Goal: Complete application form: Complete application form

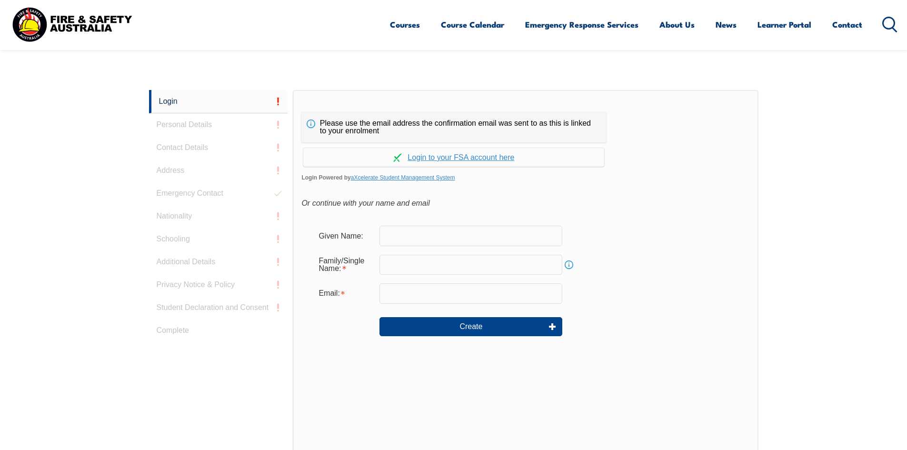
scroll to position [254, 0]
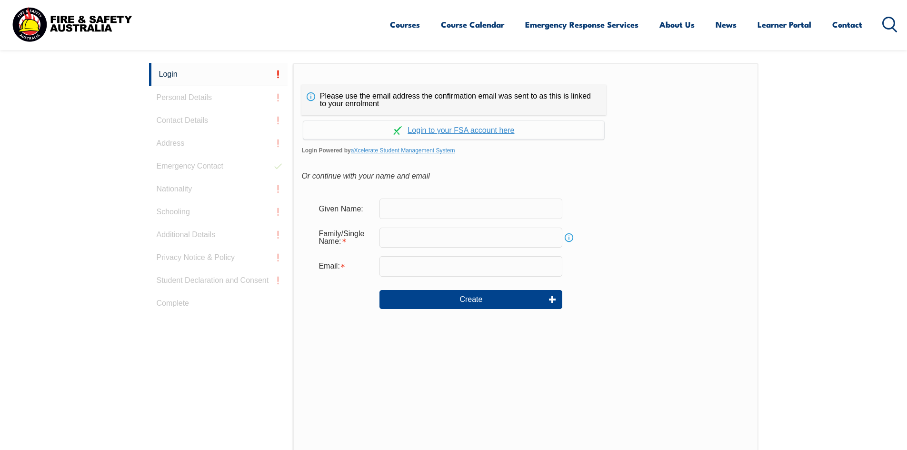
click at [466, 207] on input "text" at bounding box center [470, 208] width 183 height 20
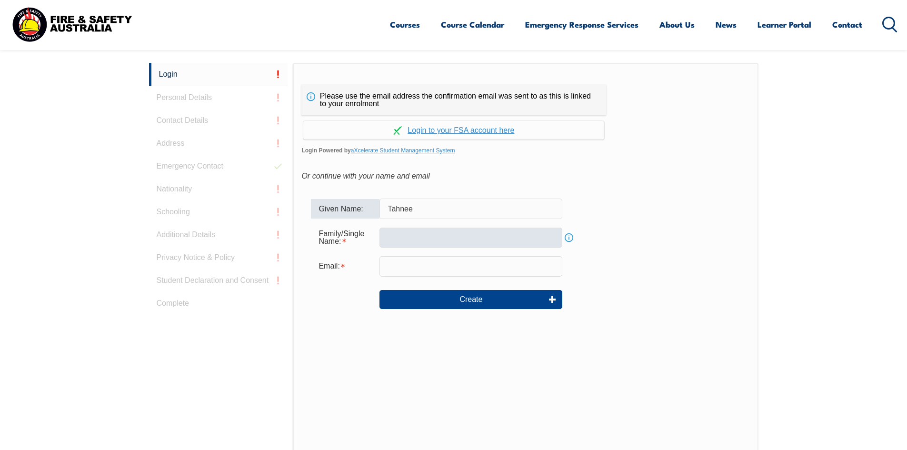
type input "Tahnee"
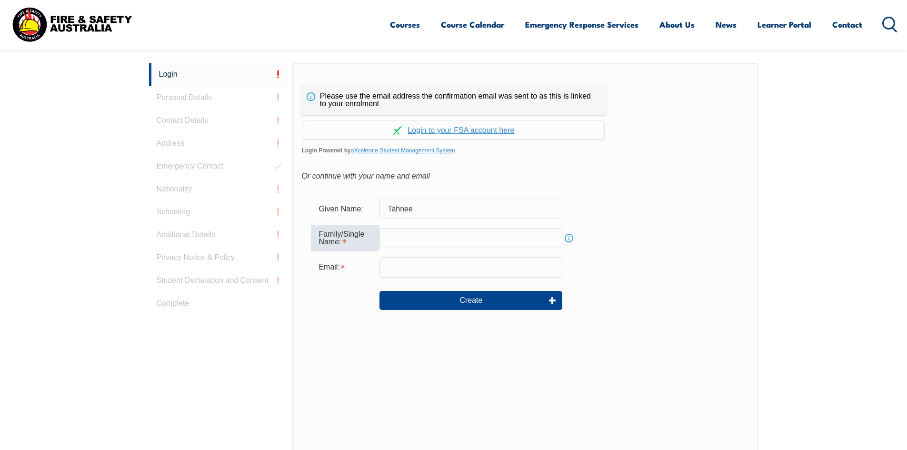
click at [452, 238] on input "text" at bounding box center [470, 238] width 183 height 20
type input "Mitchell"
click at [445, 270] on input "email" at bounding box center [470, 267] width 183 height 20
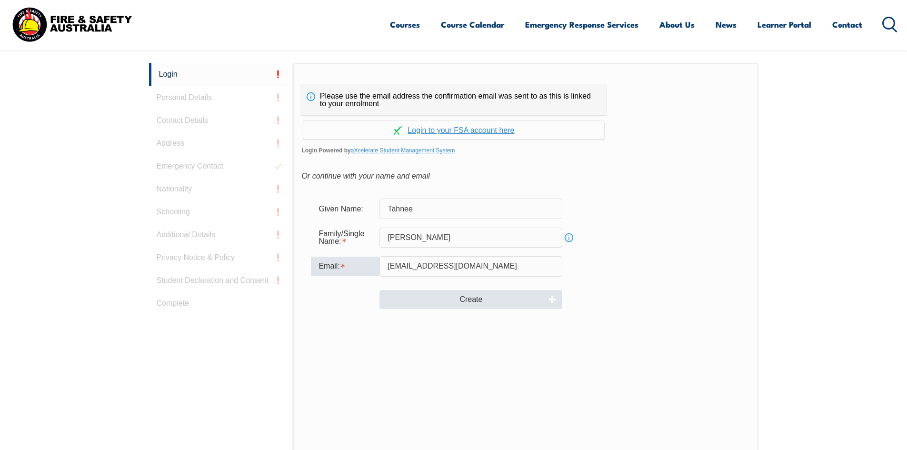
type input "tahnee.mitchell1996@gmail.com"
click at [469, 301] on button "Create" at bounding box center [470, 299] width 183 height 19
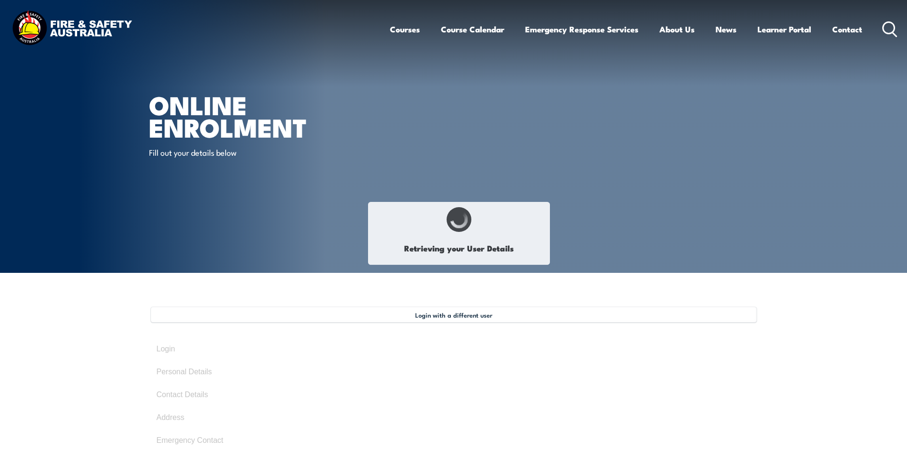
type input "Tahnee"
type input "Mitchell"
type input "SZZW8TMXFL"
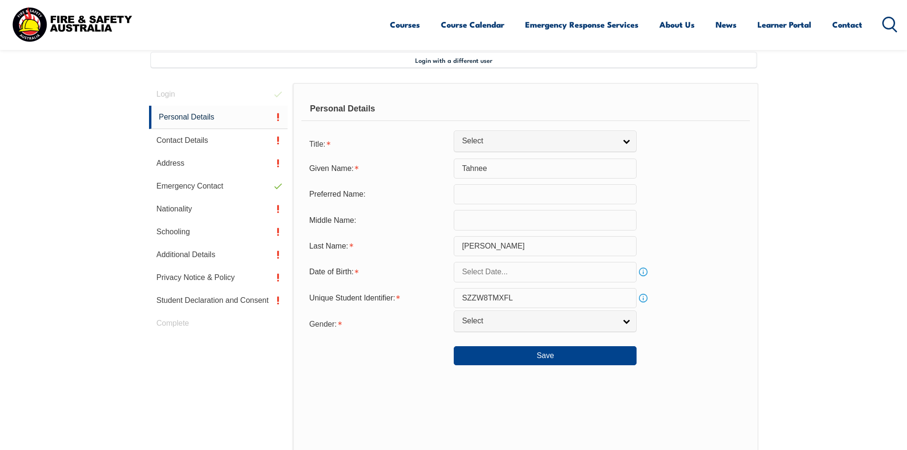
scroll to position [259, 0]
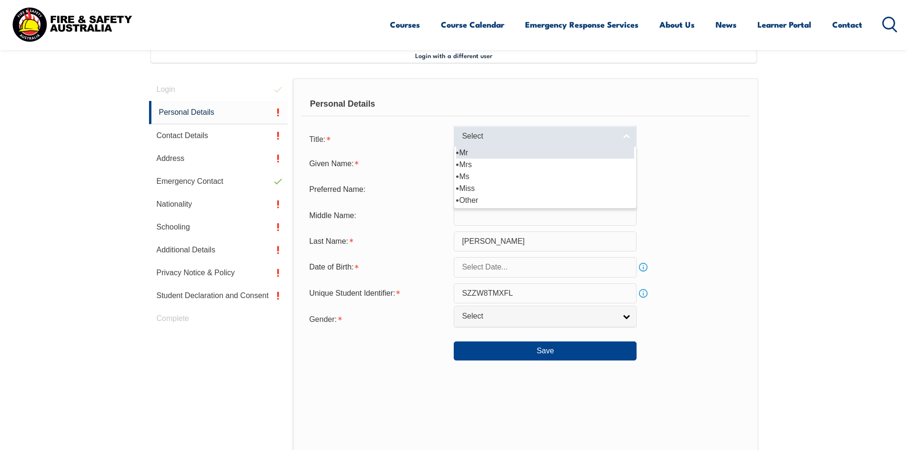
click at [498, 130] on link "Select" at bounding box center [545, 136] width 183 height 21
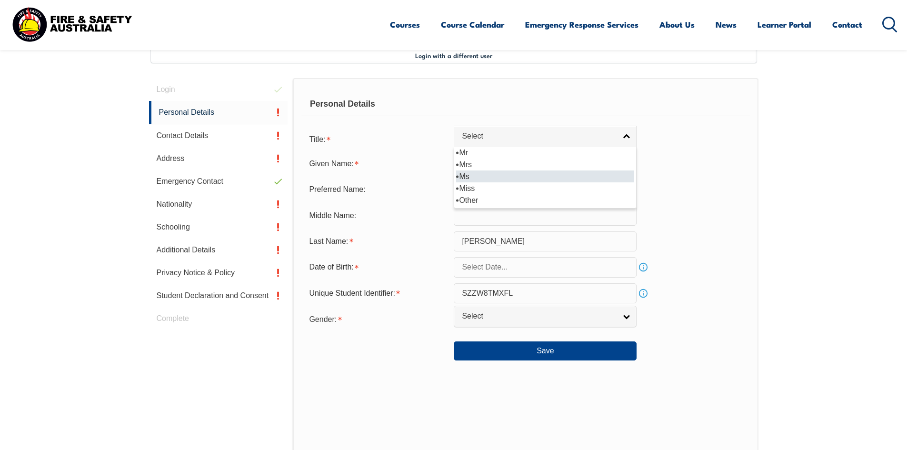
click at [477, 177] on li "Ms" at bounding box center [545, 176] width 178 height 12
select select "Ms"
click at [494, 195] on input "text" at bounding box center [545, 189] width 183 height 20
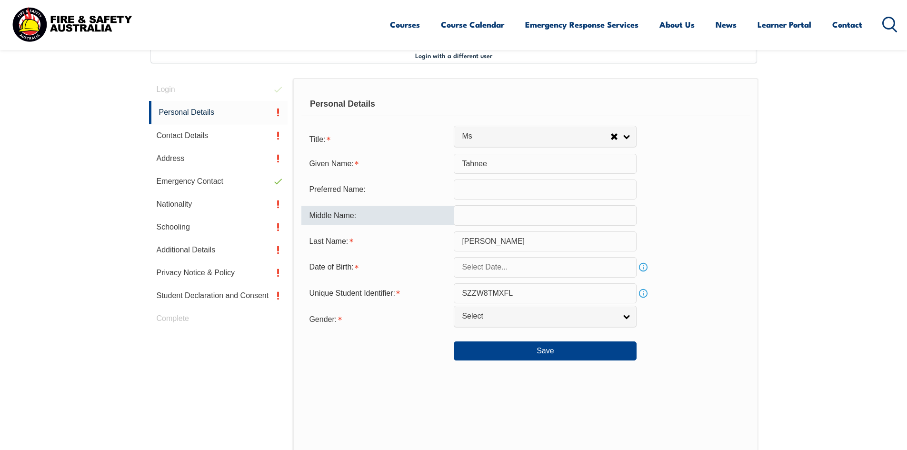
click at [494, 215] on input "text" at bounding box center [545, 215] width 183 height 20
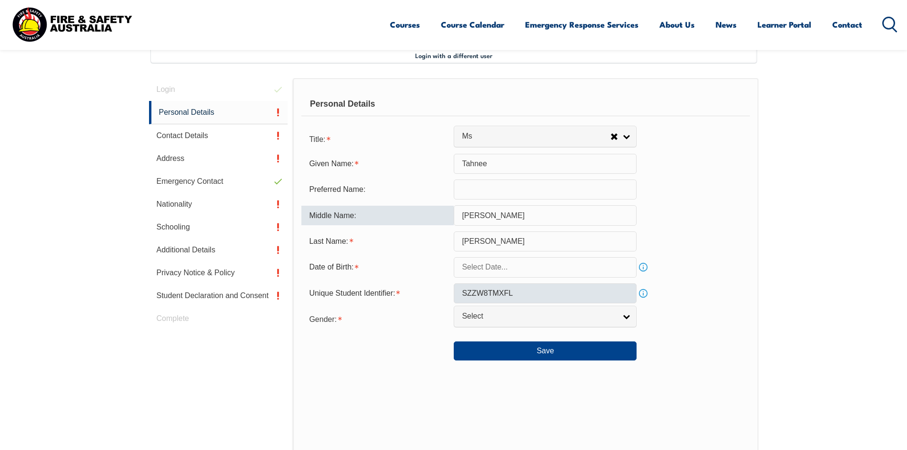
type input "Louise"
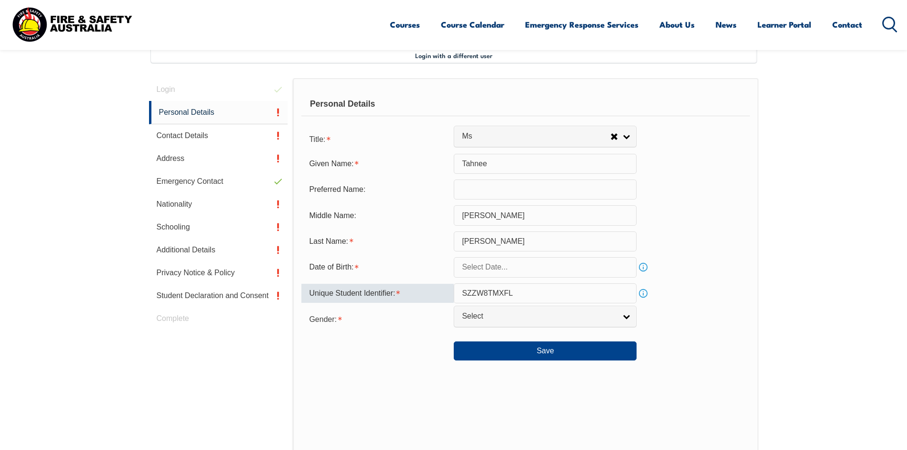
drag, startPoint x: 512, startPoint y: 297, endPoint x: 462, endPoint y: 287, distance: 51.4
click at [462, 287] on input "SZZW8TMXFL" at bounding box center [545, 293] width 183 height 20
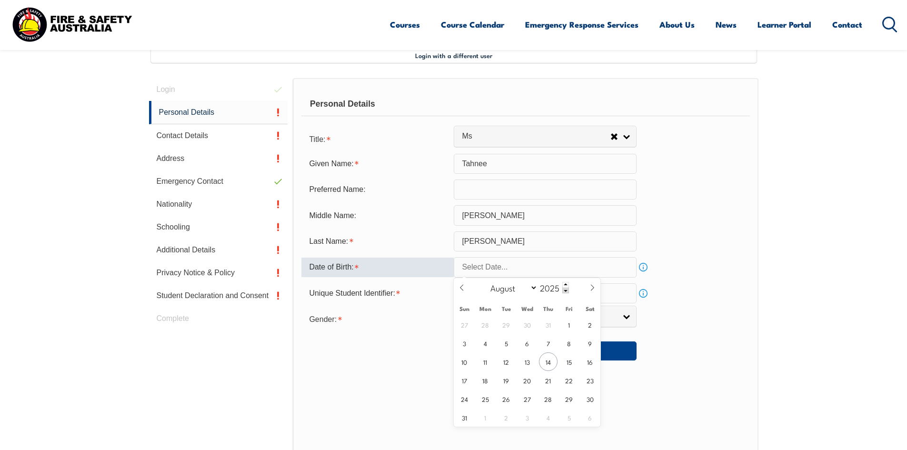
click at [494, 268] on input "text" at bounding box center [545, 267] width 183 height 20
click at [554, 288] on input "2025" at bounding box center [552, 287] width 31 height 11
type input "1996"
click at [513, 291] on select "January February March April May June July August September October November De…" at bounding box center [511, 287] width 52 height 12
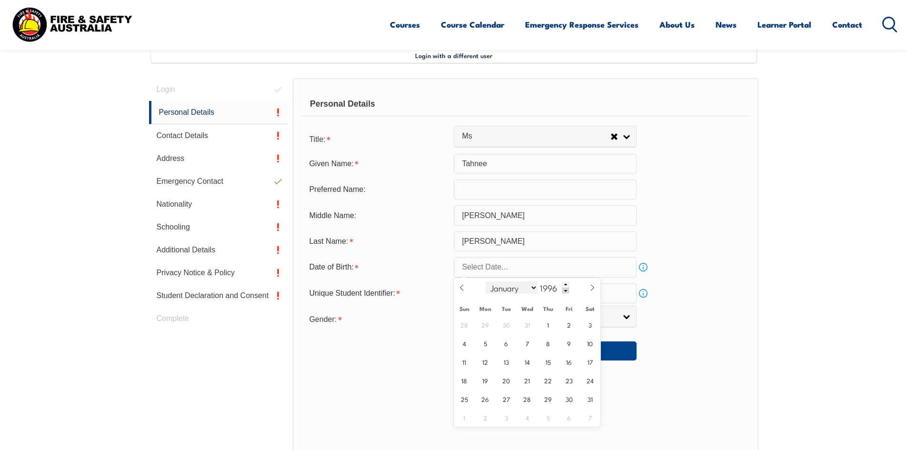
select select "5"
click at [486, 281] on select "January February March April May June July August September October November De…" at bounding box center [511, 287] width 52 height 12
click at [570, 377] on span "21" at bounding box center [569, 380] width 19 height 19
type input "June 21, 1996"
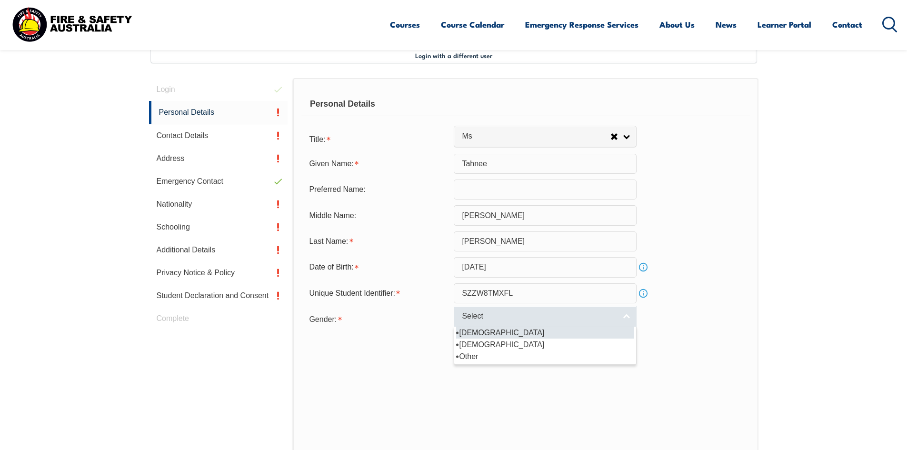
click at [509, 318] on span "Select" at bounding box center [539, 316] width 154 height 10
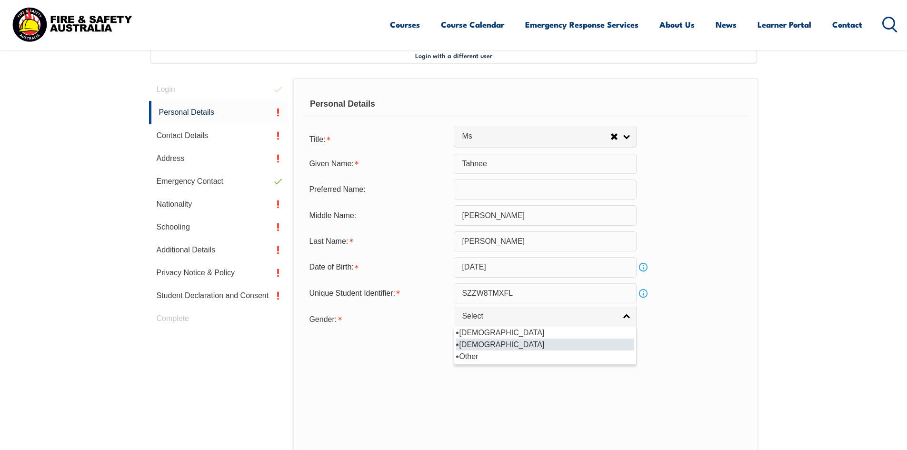
click at [503, 342] on li "Female" at bounding box center [545, 344] width 178 height 12
select select "F"
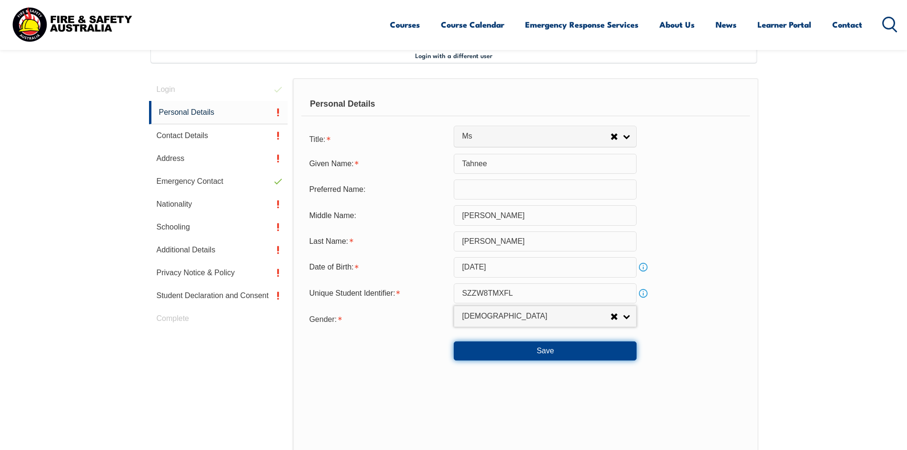
click at [519, 350] on button "Save" at bounding box center [545, 350] width 183 height 19
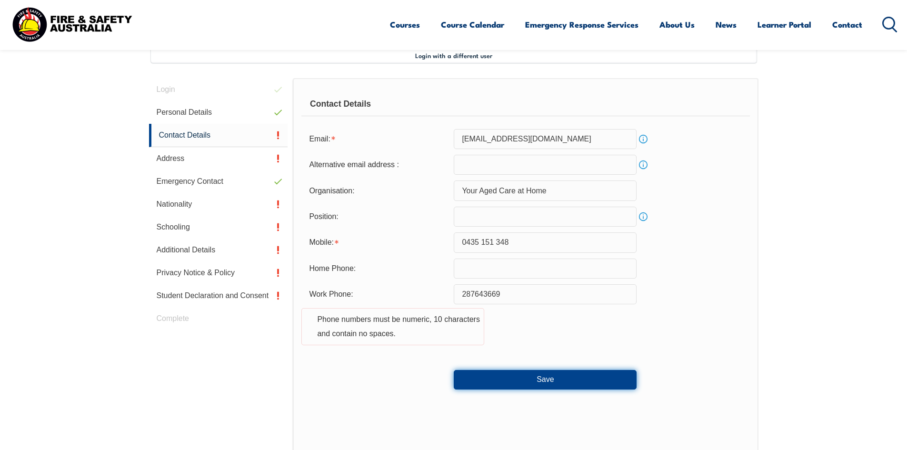
click at [561, 381] on button "Save" at bounding box center [545, 379] width 183 height 19
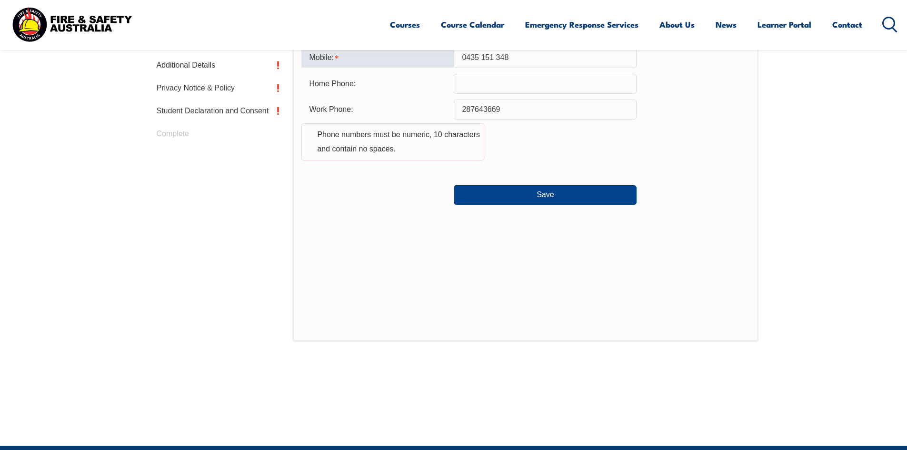
scroll to position [349, 0]
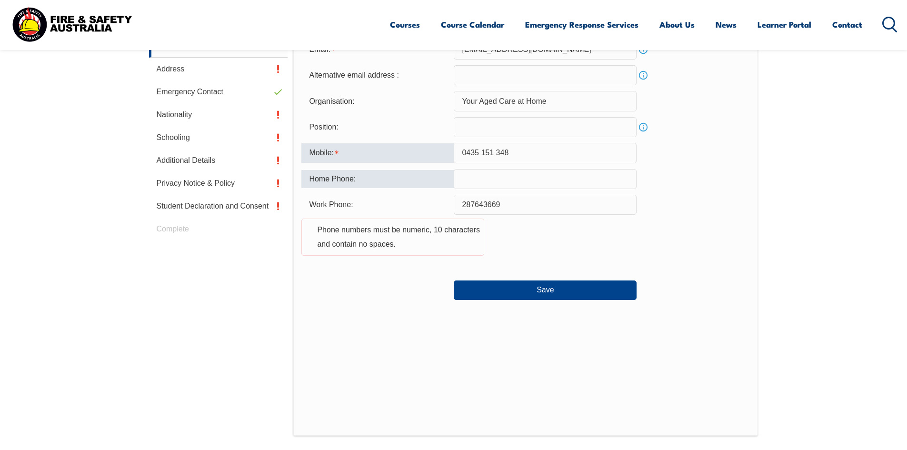
click at [361, 179] on div "Home Phone:" at bounding box center [377, 179] width 152 height 18
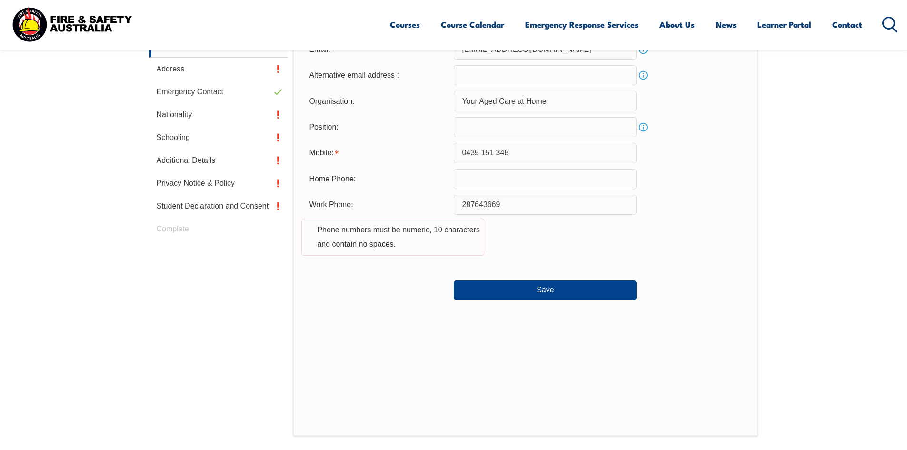
click at [526, 157] on input "0435 151 348" at bounding box center [545, 153] width 183 height 20
drag, startPoint x: 481, startPoint y: 154, endPoint x: 546, endPoint y: 158, distance: 65.9
click at [481, 154] on input "0435 151 348" at bounding box center [545, 153] width 183 height 20
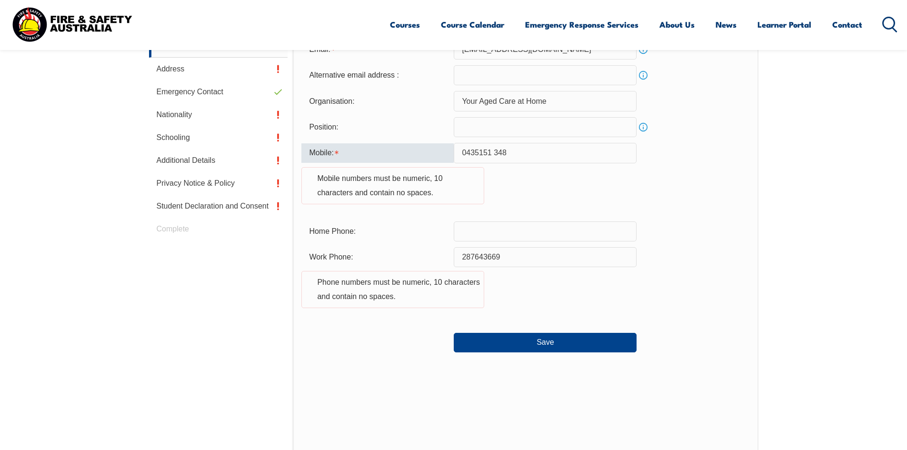
click at [551, 155] on input "0435151 348" at bounding box center [545, 153] width 183 height 20
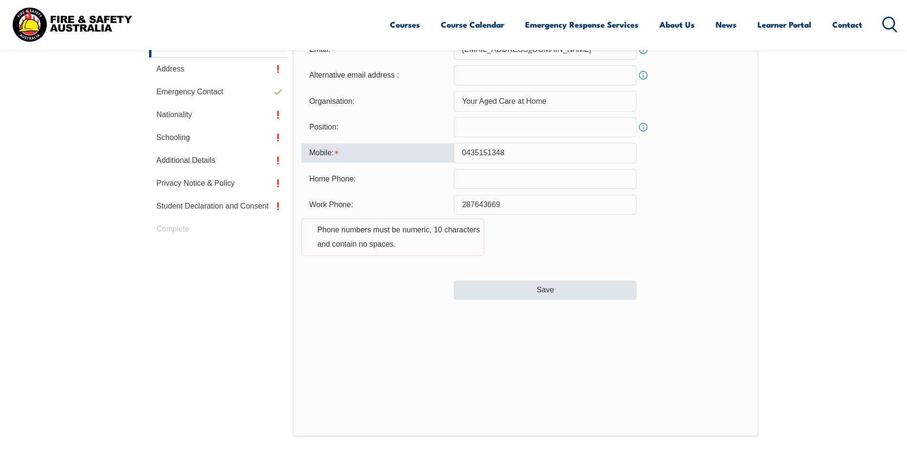
type input "0435151348"
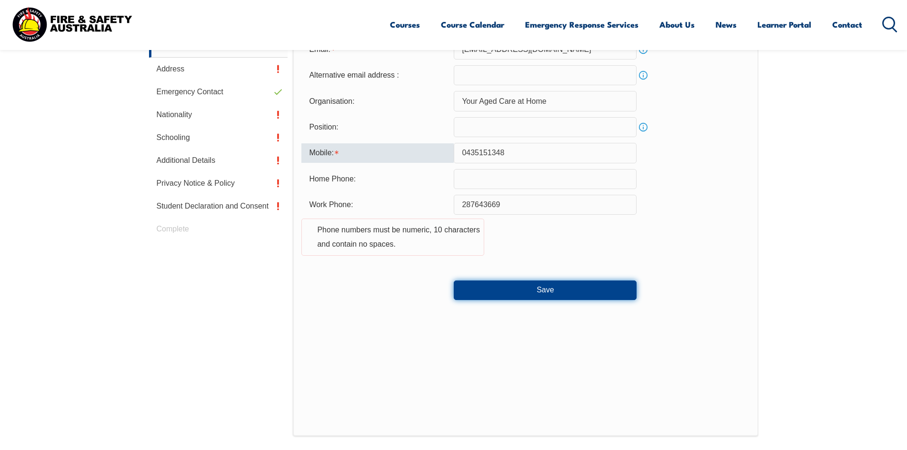
click at [519, 287] on button "Save" at bounding box center [545, 289] width 183 height 19
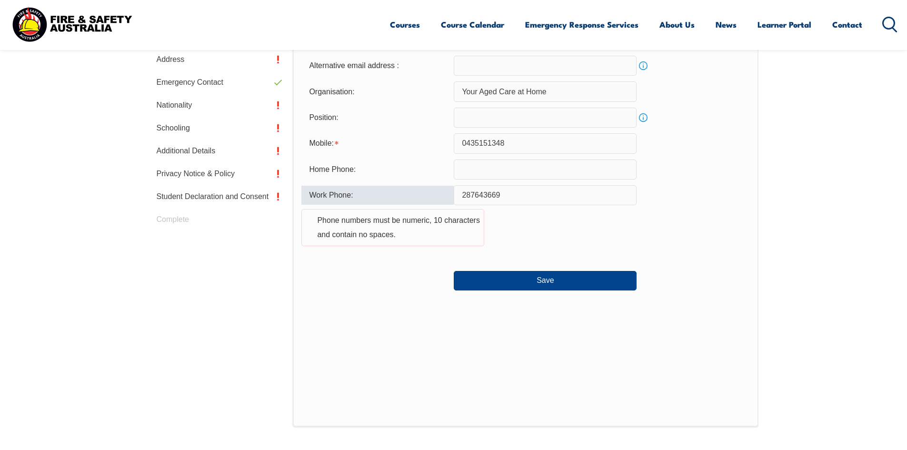
scroll to position [353, 0]
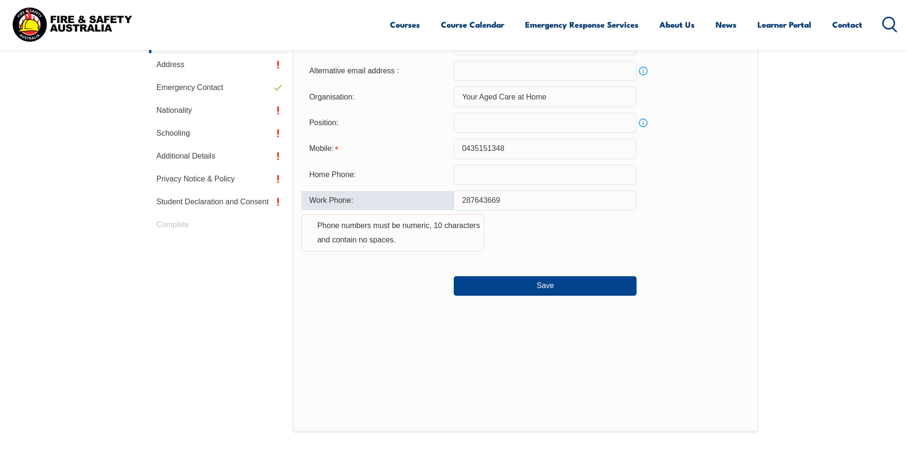
click at [539, 198] on input "287643669" at bounding box center [545, 200] width 183 height 20
click at [414, 279] on div at bounding box center [377, 282] width 152 height 10
click at [467, 200] on input "287643669" at bounding box center [545, 200] width 183 height 20
click at [579, 288] on button "Save" at bounding box center [545, 285] width 183 height 19
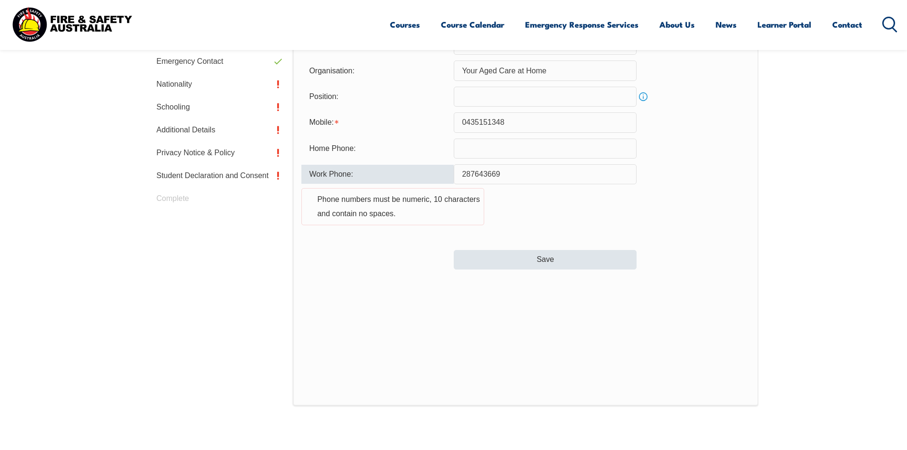
scroll to position [258, 0]
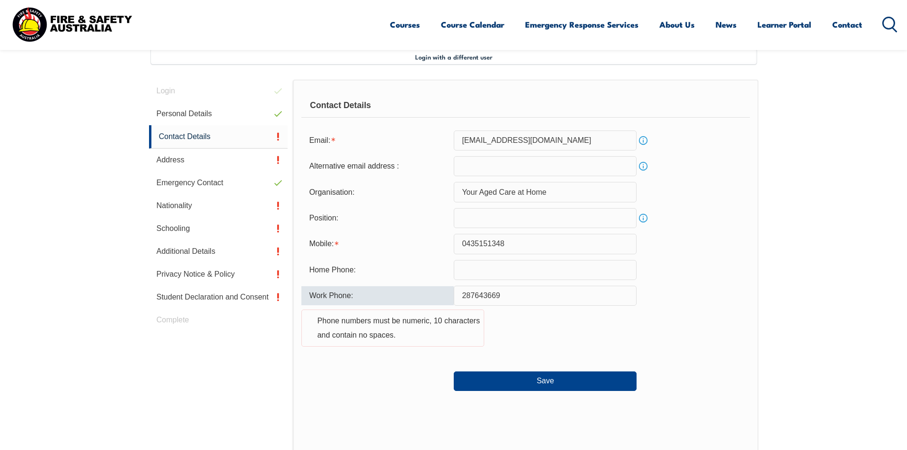
click at [465, 293] on input "287643669" at bounding box center [545, 296] width 183 height 20
click at [526, 295] on input "87643669" at bounding box center [545, 296] width 183 height 20
click at [465, 294] on input "87643669" at bounding box center [545, 296] width 183 height 20
click at [461, 298] on input "87643669" at bounding box center [545, 296] width 183 height 20
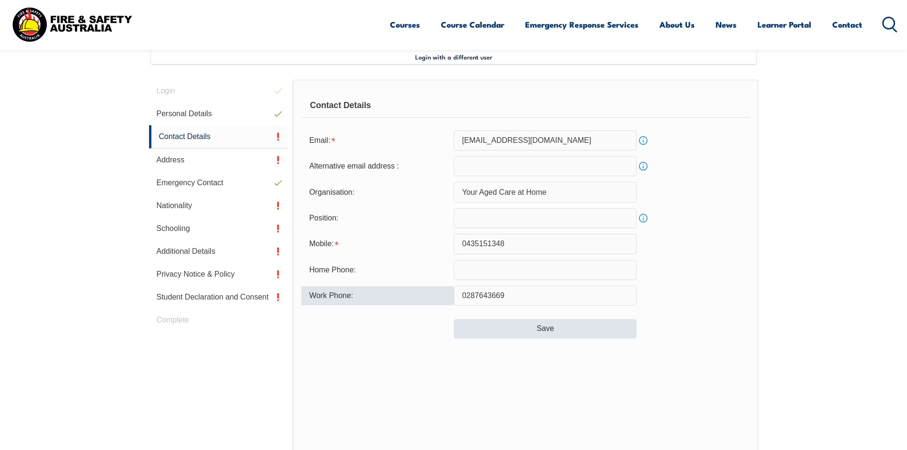
type input "0287643669"
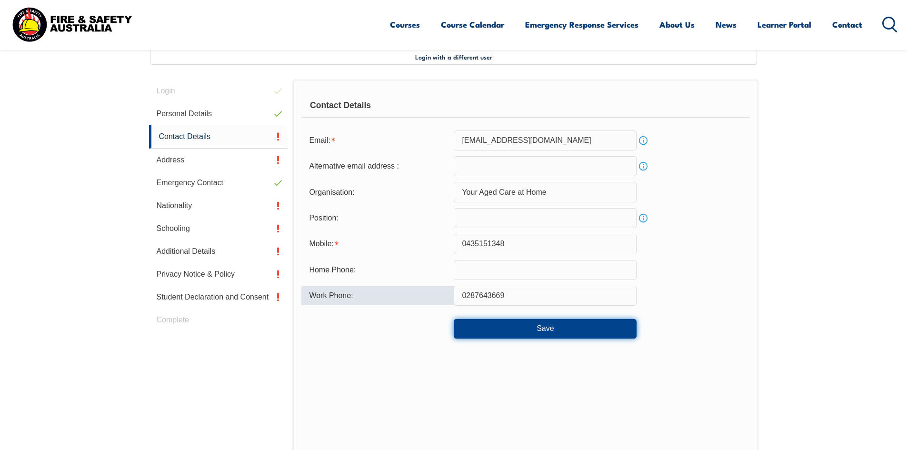
click at [536, 335] on button "Save" at bounding box center [545, 328] width 183 height 19
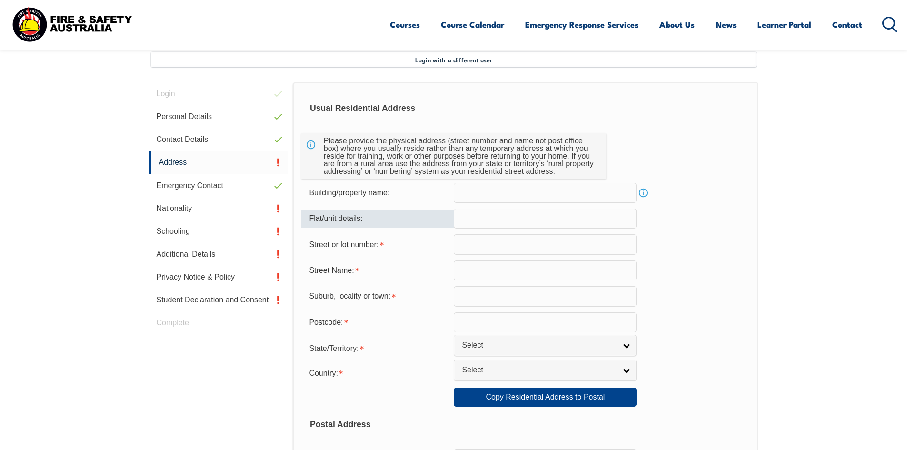
scroll to position [259, 0]
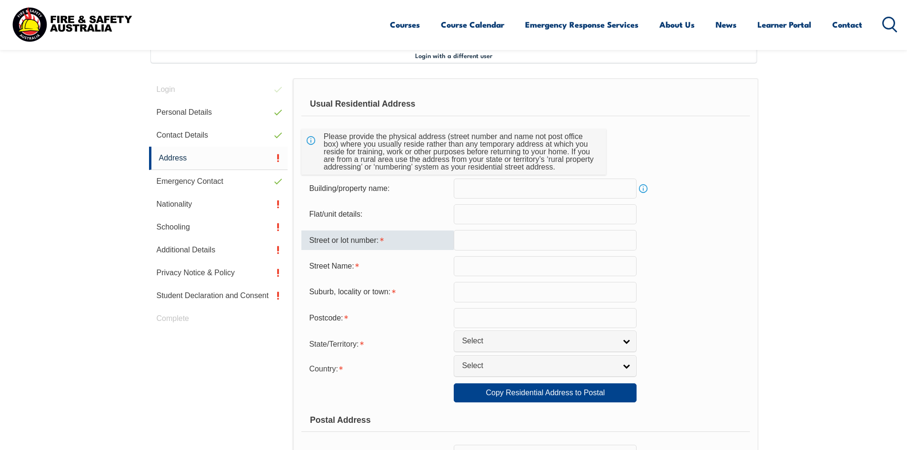
click at [476, 242] on input "text" at bounding box center [545, 240] width 183 height 20
type input "32"
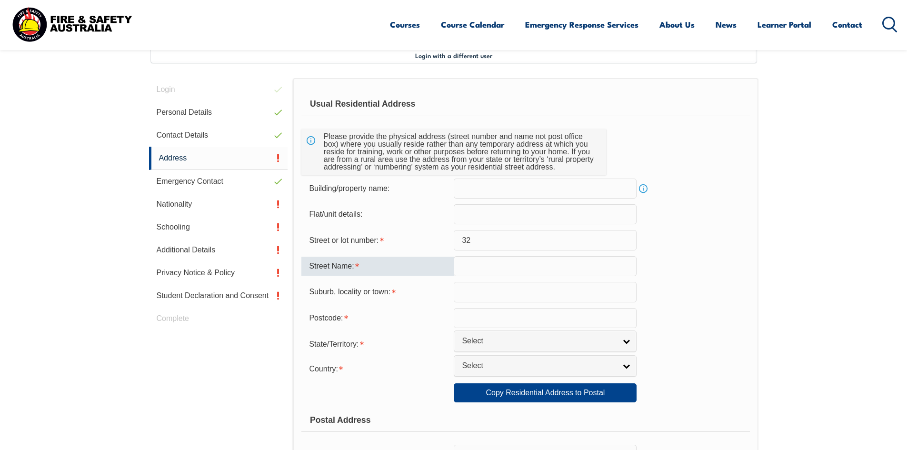
click at [488, 264] on input "text" at bounding box center [545, 266] width 183 height 20
type input "Eurabbie Street"
click at [497, 292] on input "text" at bounding box center [545, 292] width 183 height 20
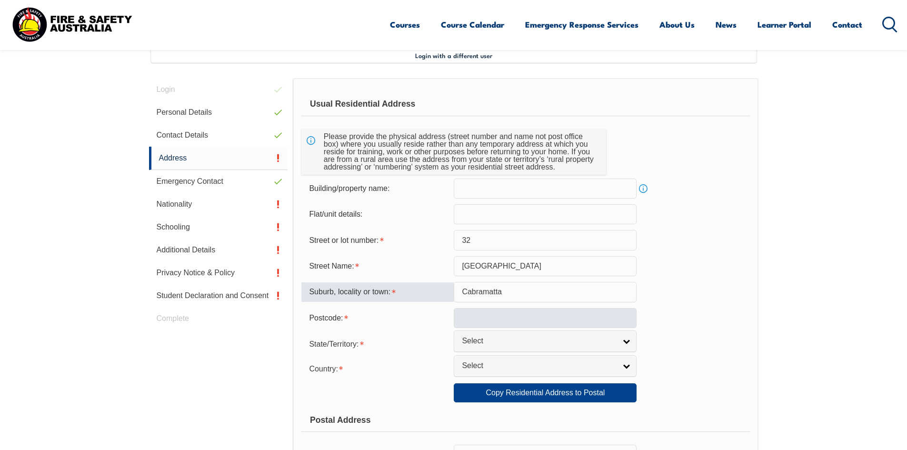
type input "Cabramatta"
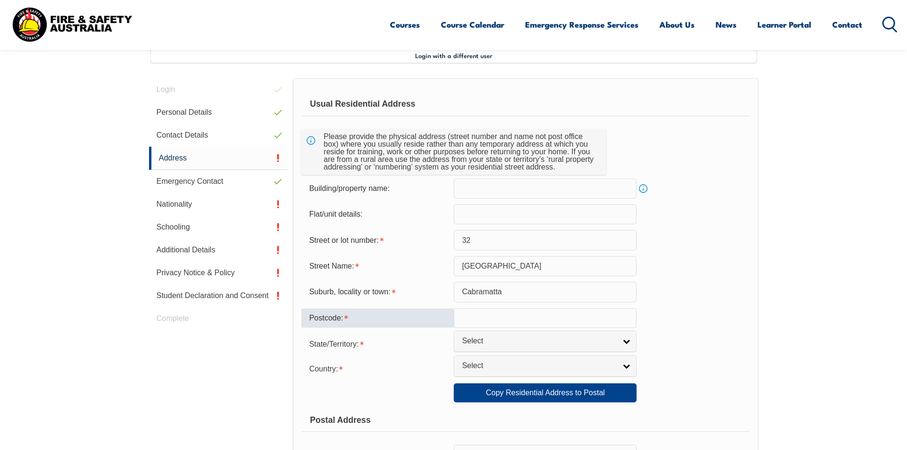
click at [497, 323] on input "text" at bounding box center [545, 318] width 183 height 20
type input "2166"
click at [494, 349] on link "Select" at bounding box center [545, 340] width 183 height 21
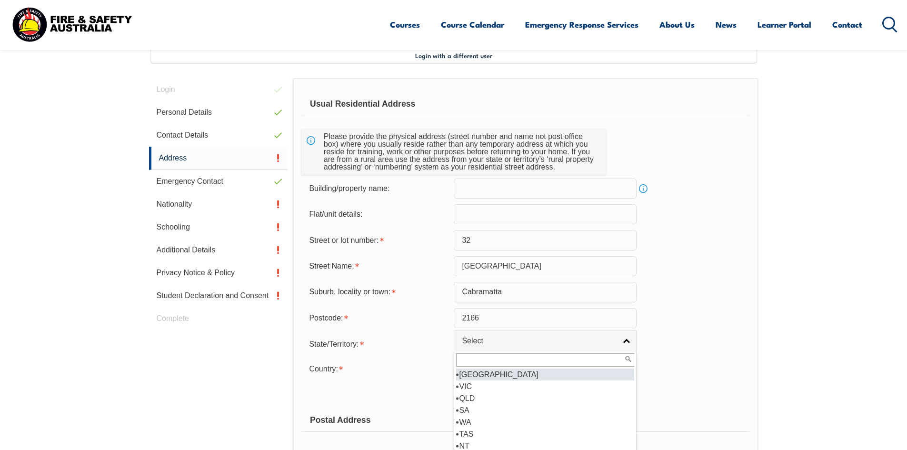
click at [492, 375] on li "[GEOGRAPHIC_DATA]" at bounding box center [545, 374] width 178 height 12
select select "[GEOGRAPHIC_DATA]"
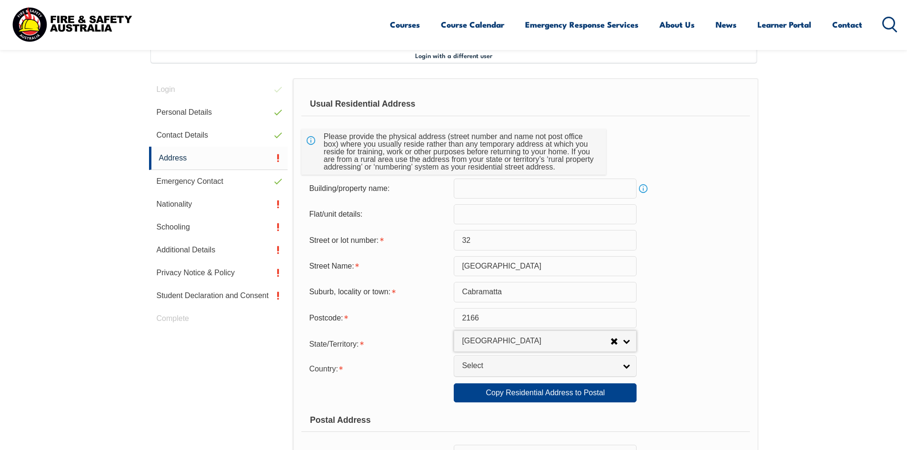
click at [492, 375] on link "Select" at bounding box center [545, 365] width 183 height 21
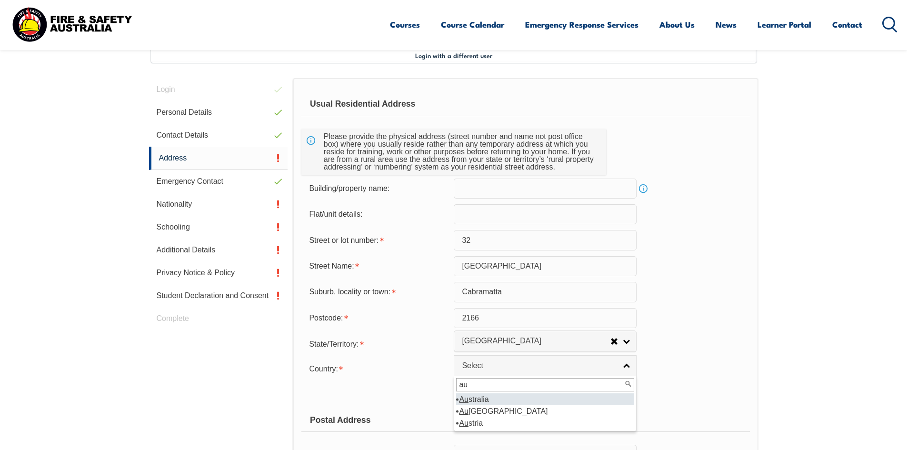
type input "au"
click at [494, 400] on li "Au stralia" at bounding box center [545, 399] width 178 height 12
select select "1101"
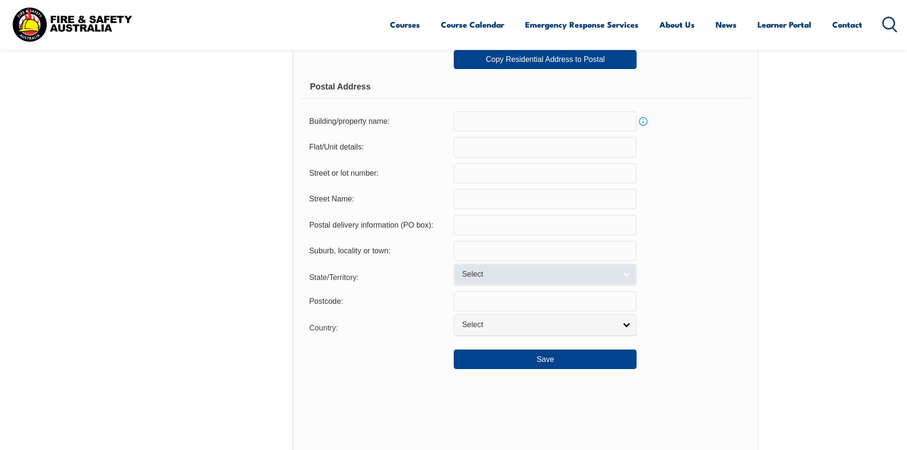
scroll to position [450, 0]
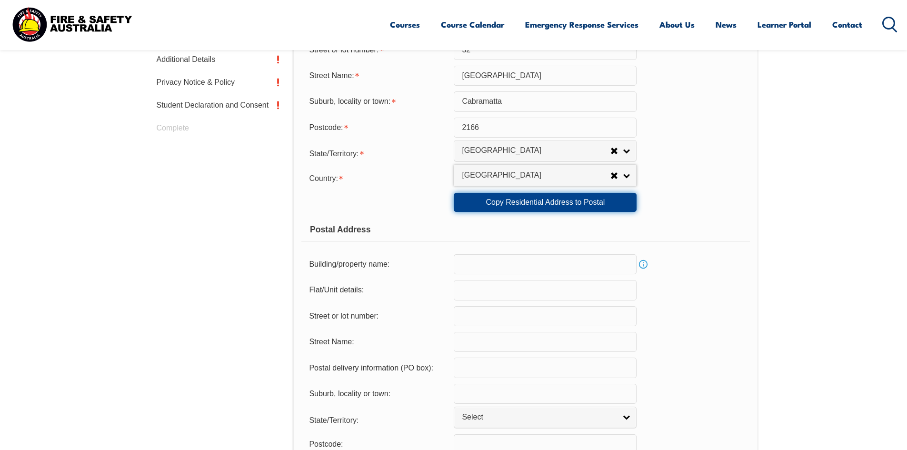
click at [485, 205] on link "Copy Residential Address to Postal" at bounding box center [545, 202] width 183 height 19
type input "32"
type input "Eurabbie Street"
type input "Cabramatta"
select select "[GEOGRAPHIC_DATA]"
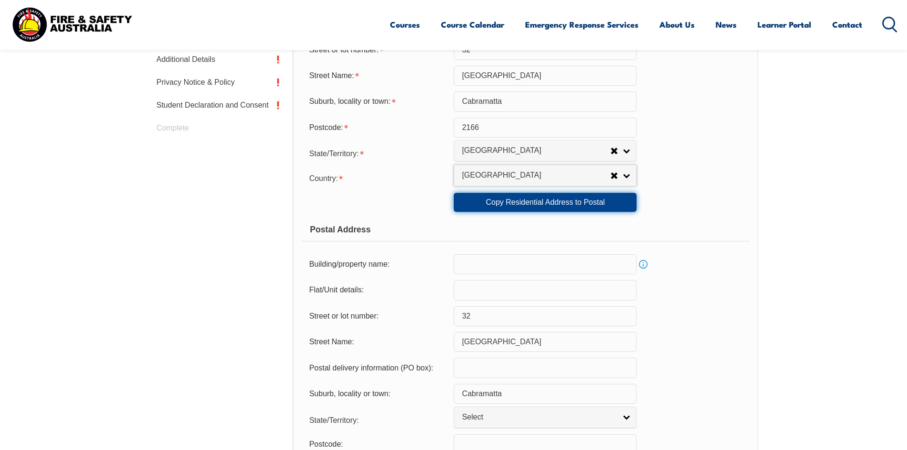
type input "2166"
select select "1101"
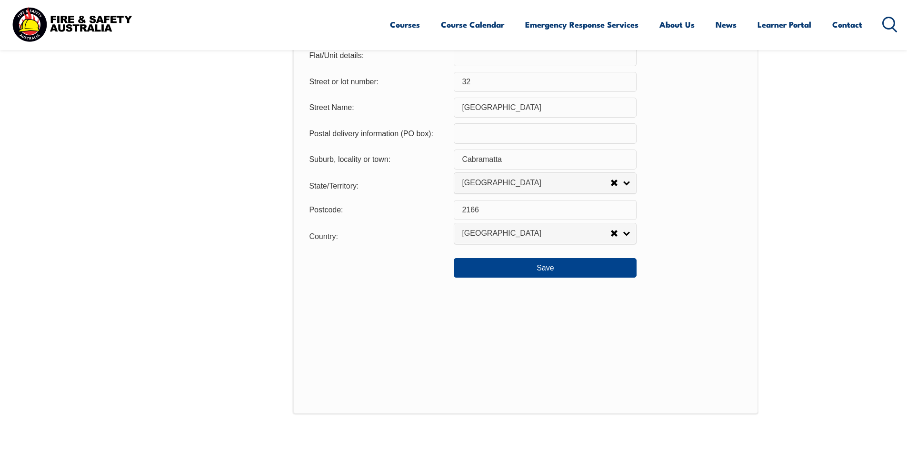
scroll to position [688, 0]
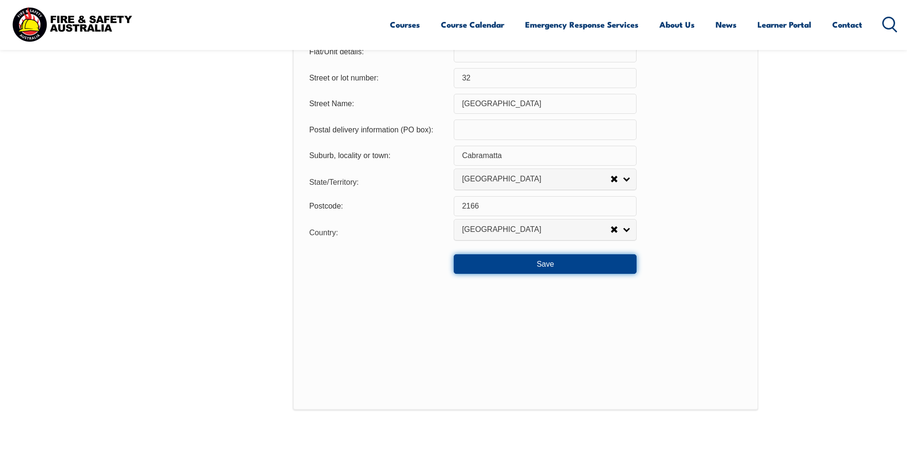
click at [505, 267] on button "Save" at bounding box center [545, 263] width 183 height 19
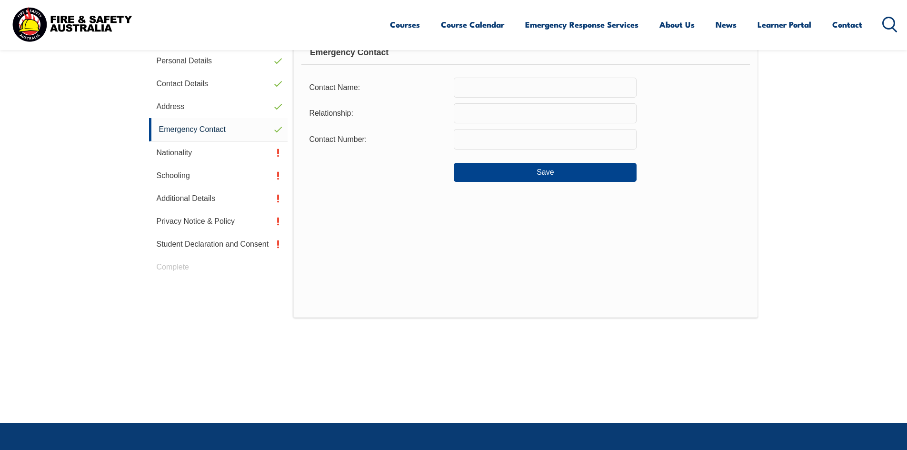
scroll to position [259, 0]
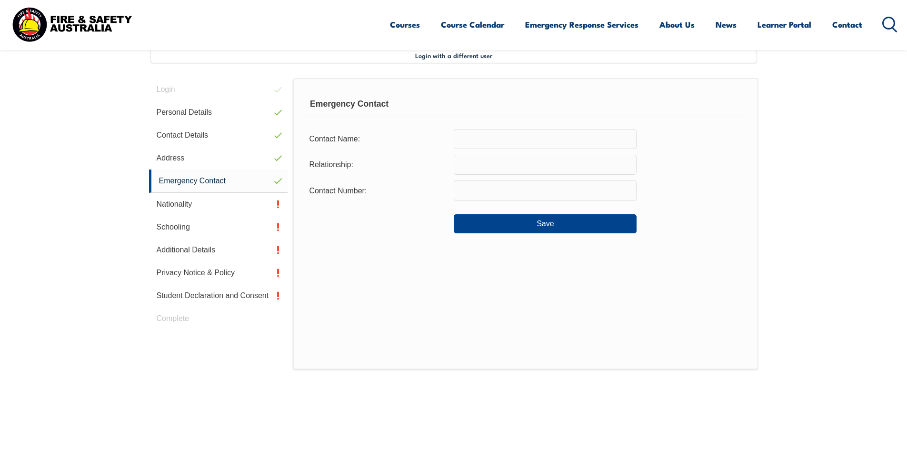
click at [488, 139] on input "text" at bounding box center [545, 139] width 183 height 20
type input "Jason Mitchell"
type input "Father"
click at [529, 201] on form "Contact Name: Jason Mitchell Relationship: Father Contact Number: Save" at bounding box center [525, 181] width 448 height 105
click at [530, 189] on input "text" at bounding box center [545, 190] width 183 height 20
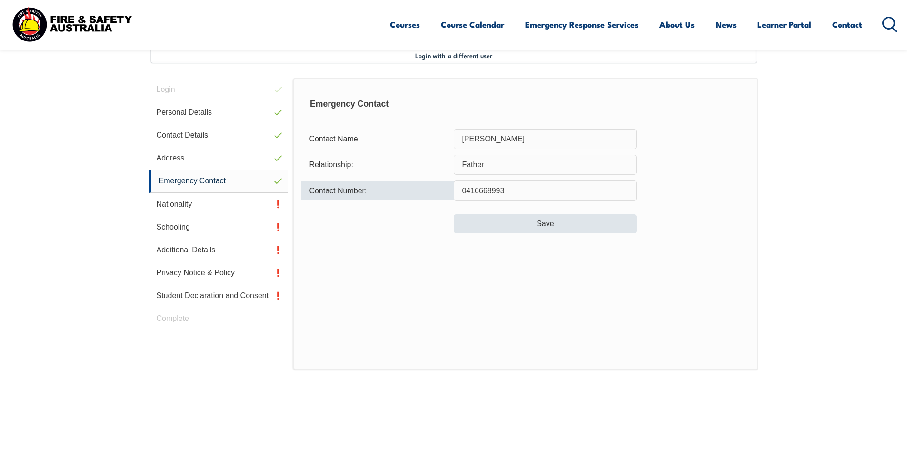
type input "0416668993"
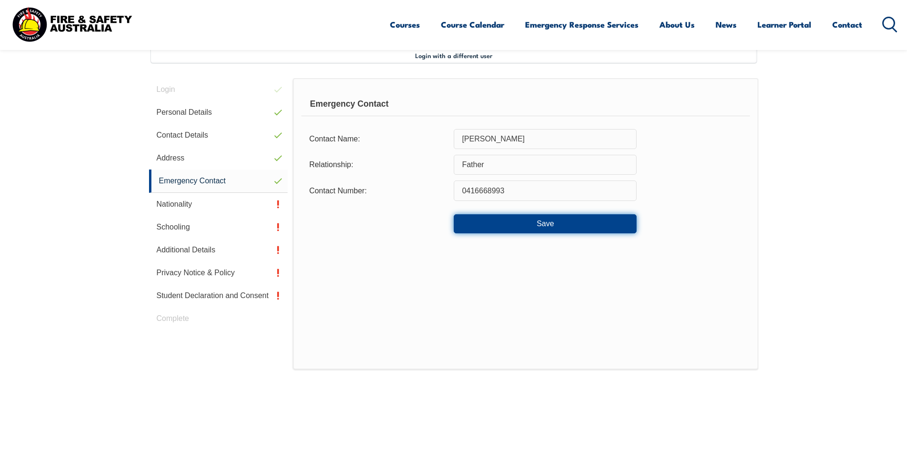
click at [518, 216] on button "Save" at bounding box center [545, 223] width 183 height 19
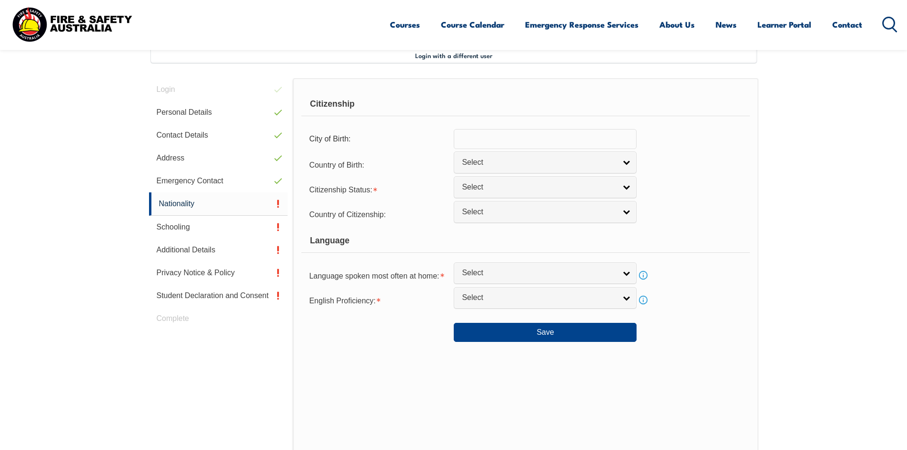
click at [518, 141] on input "text" at bounding box center [545, 139] width 183 height 20
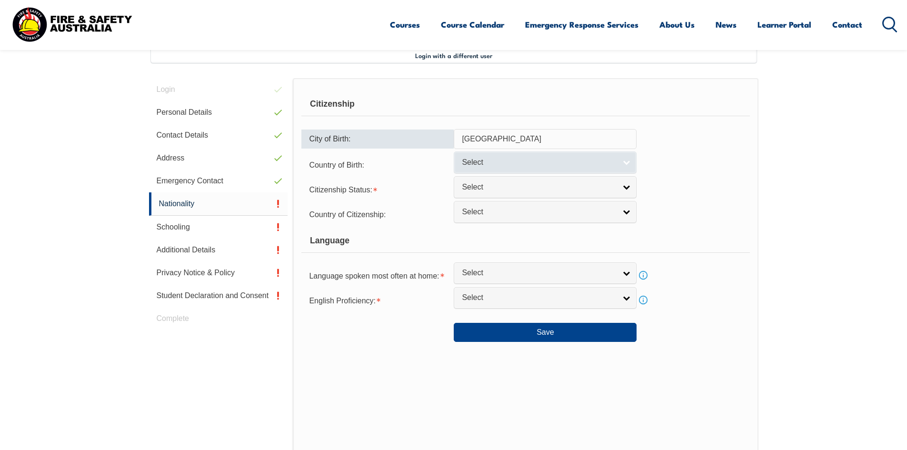
type input "Baulkham Hills"
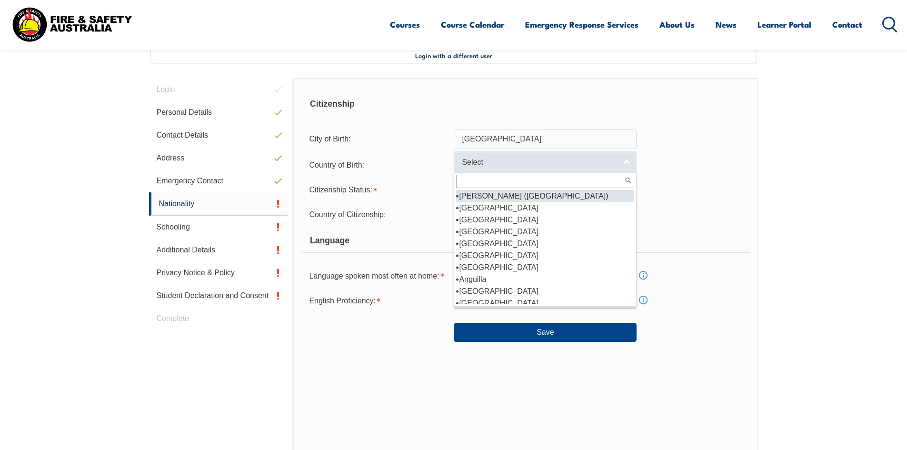
click at [521, 155] on link "Select" at bounding box center [545, 161] width 183 height 21
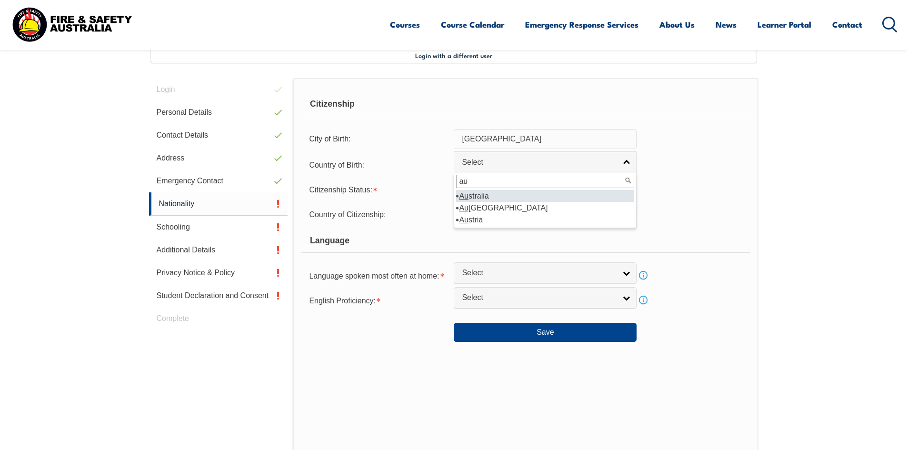
type input "au"
click at [492, 192] on li "Au stralia" at bounding box center [545, 196] width 178 height 12
select select "1101"
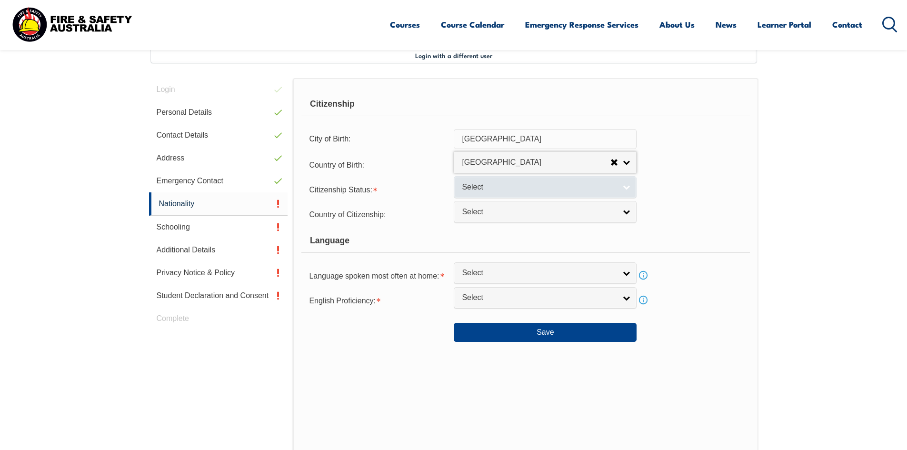
click at [492, 187] on span "Select" at bounding box center [539, 187] width 154 height 10
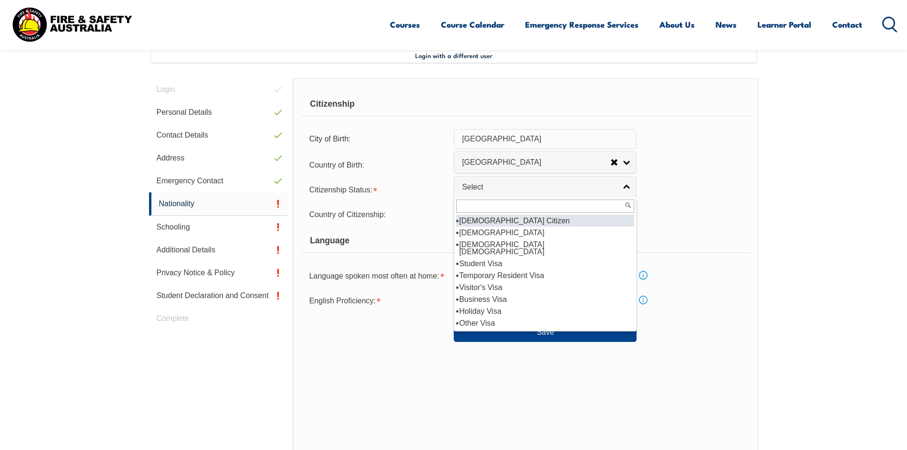
click at [508, 218] on li "Australian Citizen" at bounding box center [545, 221] width 178 height 12
select select "1"
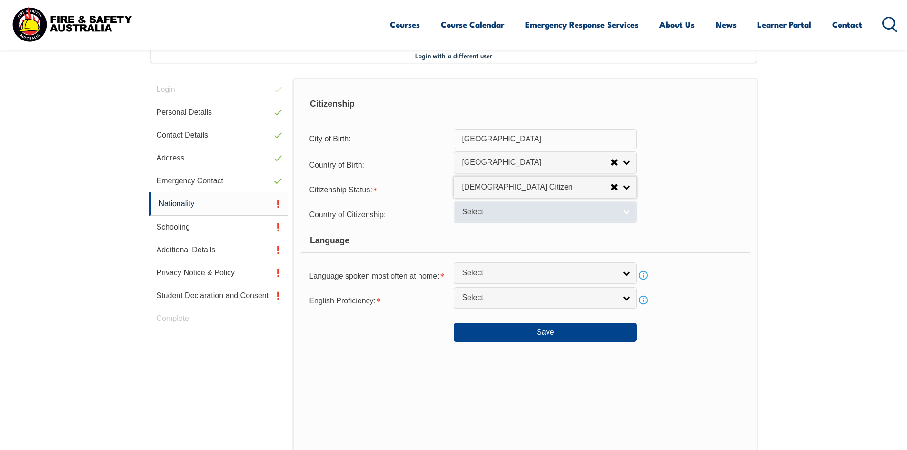
click at [504, 216] on span "Select" at bounding box center [539, 212] width 154 height 10
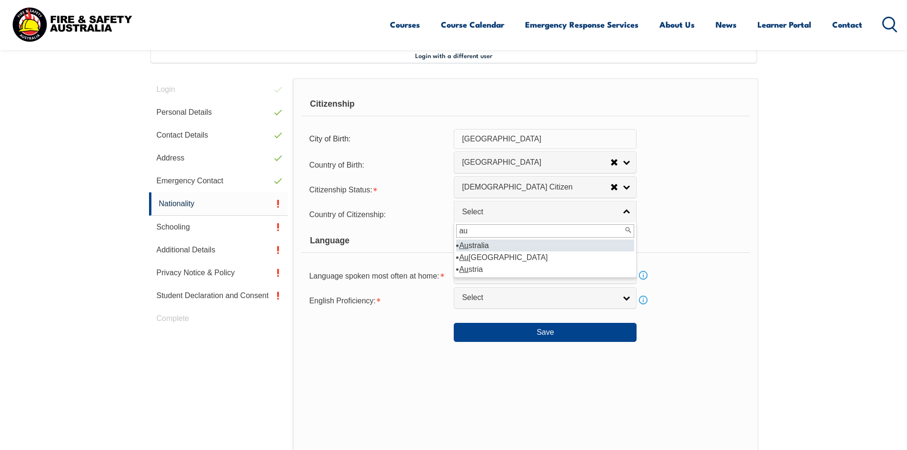
type input "au"
click at [510, 241] on li "Au stralia" at bounding box center [545, 245] width 178 height 12
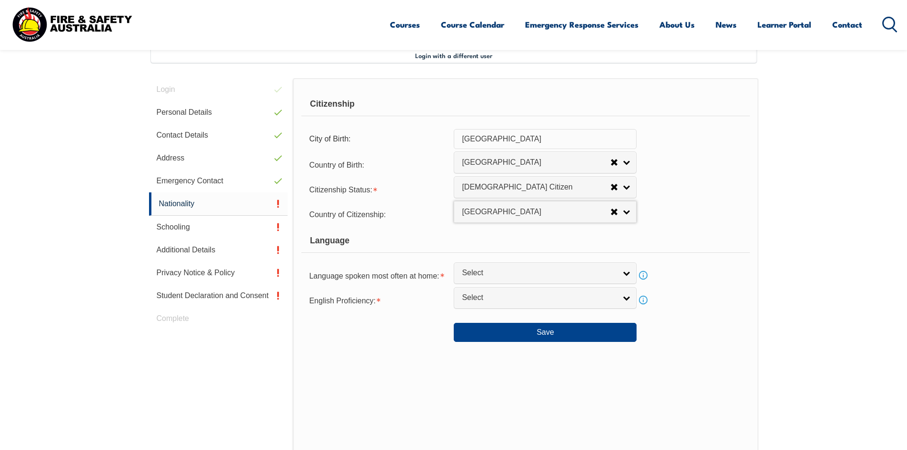
select select "1101"
click at [526, 278] on link "Select" at bounding box center [545, 272] width 183 height 21
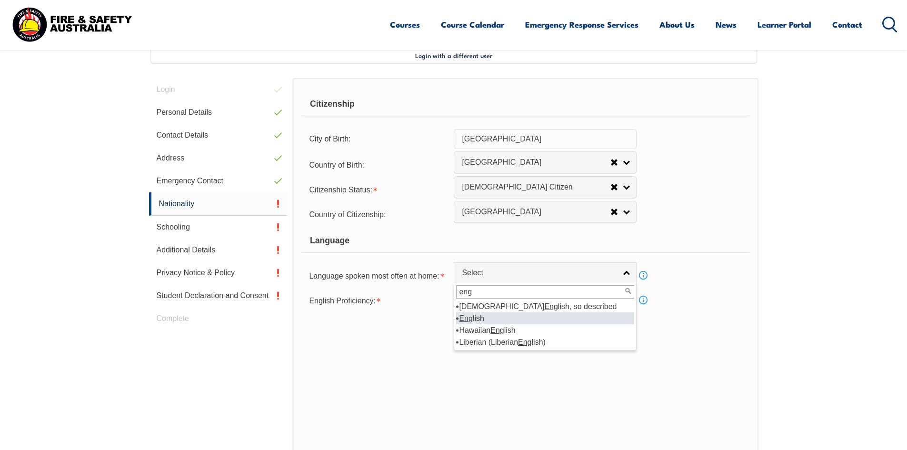
type input "eng"
click at [497, 316] on li "Eng lish" at bounding box center [545, 318] width 178 height 12
select select "1201"
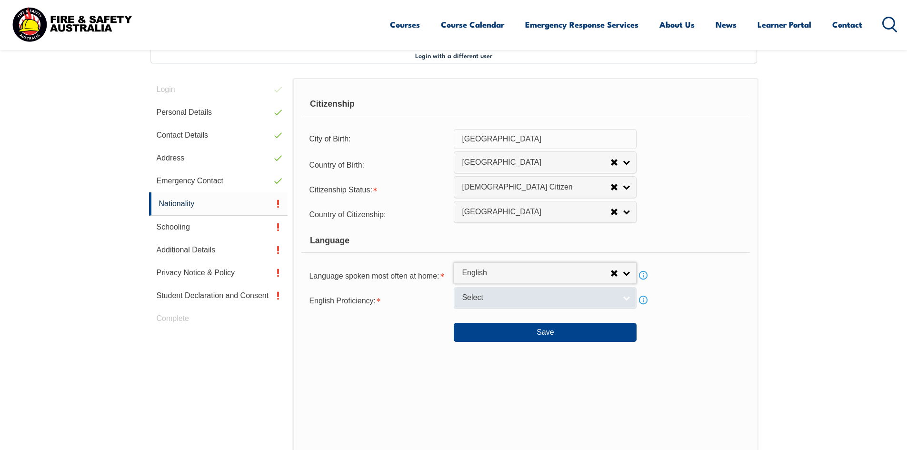
click at [488, 297] on span "Select" at bounding box center [539, 298] width 154 height 10
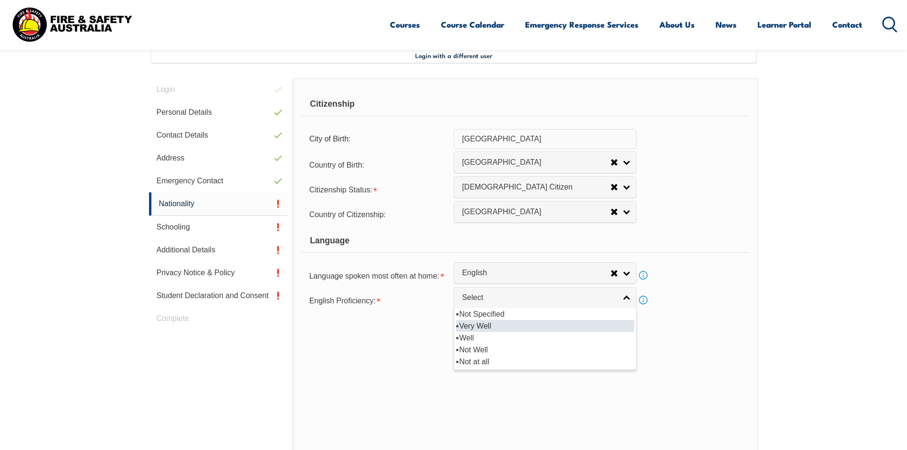
click at [498, 325] on li "Very Well" at bounding box center [545, 326] width 178 height 12
select select "1"
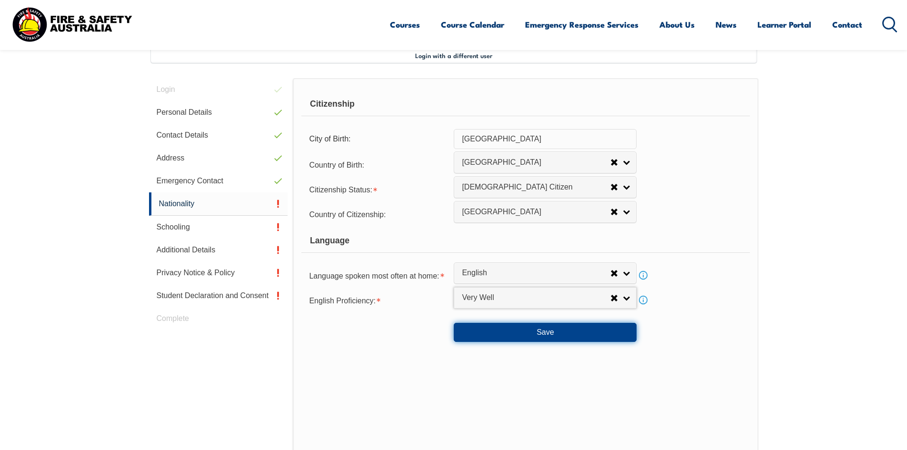
click at [536, 331] on button "Save" at bounding box center [545, 332] width 183 height 19
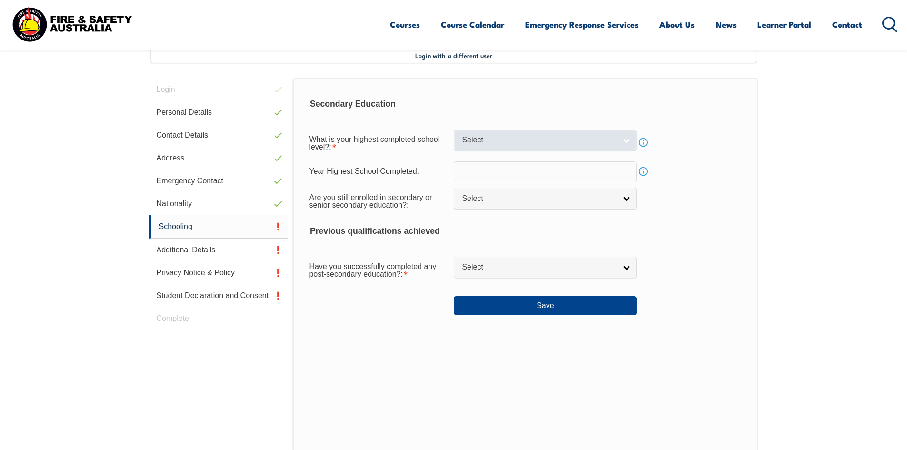
click at [585, 136] on span "Select" at bounding box center [539, 140] width 154 height 10
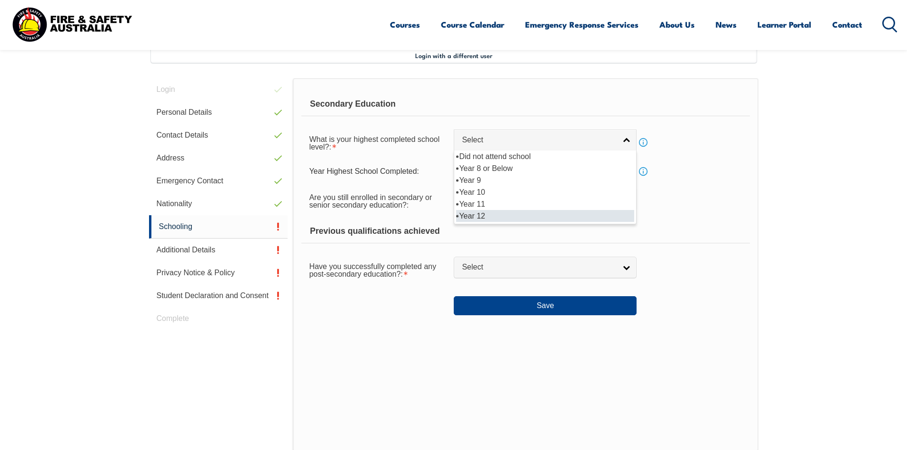
click at [526, 211] on li "Year 12" at bounding box center [545, 216] width 178 height 12
select select "12"
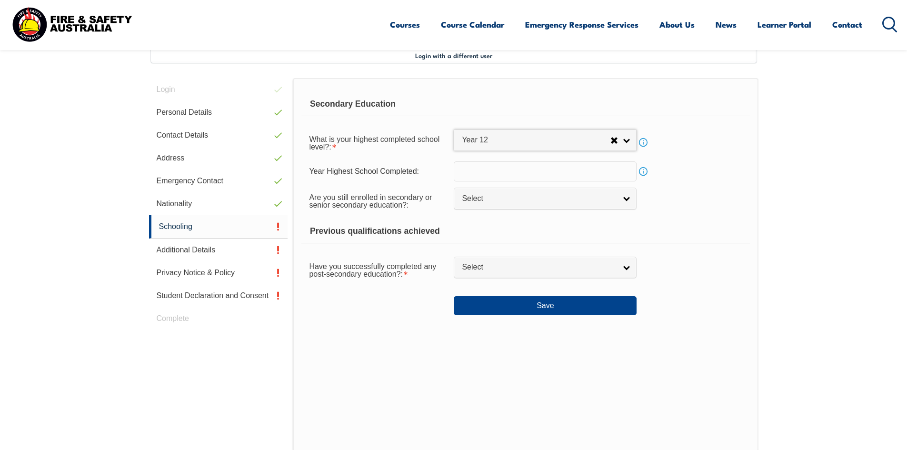
click at [544, 167] on input "text" at bounding box center [545, 171] width 183 height 20
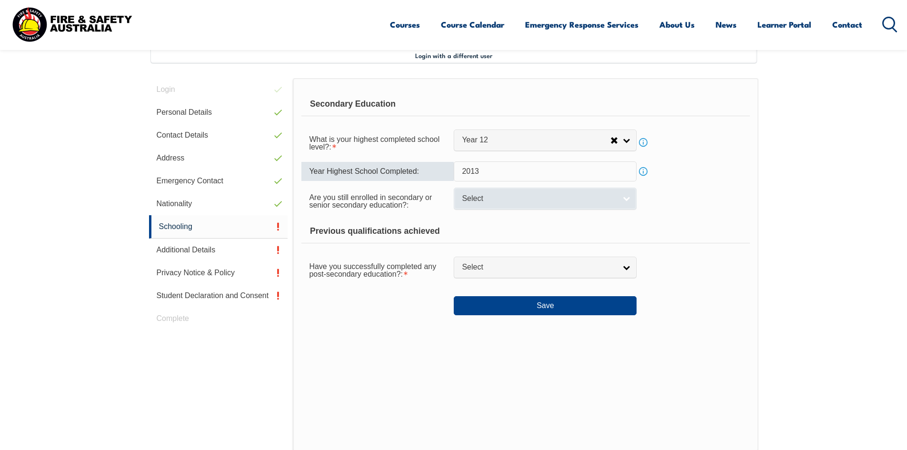
type input "2013"
click at [566, 198] on span "Select" at bounding box center [539, 199] width 154 height 10
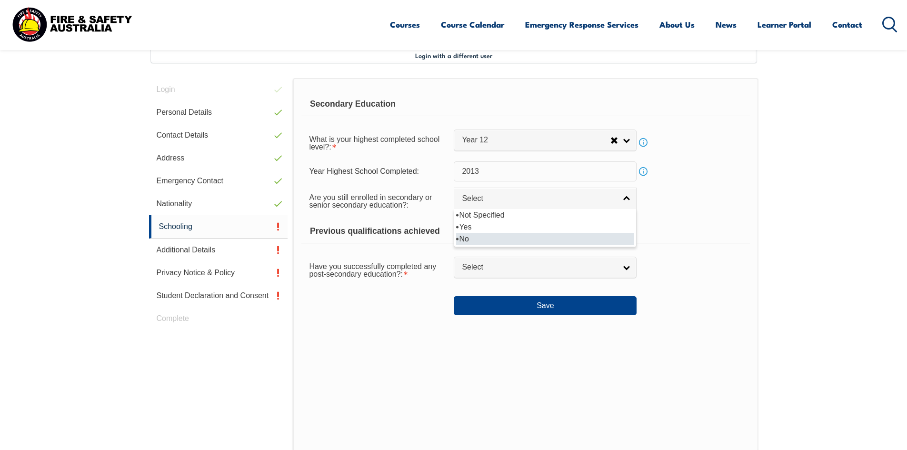
click at [517, 236] on li "No" at bounding box center [545, 239] width 178 height 12
select select "false"
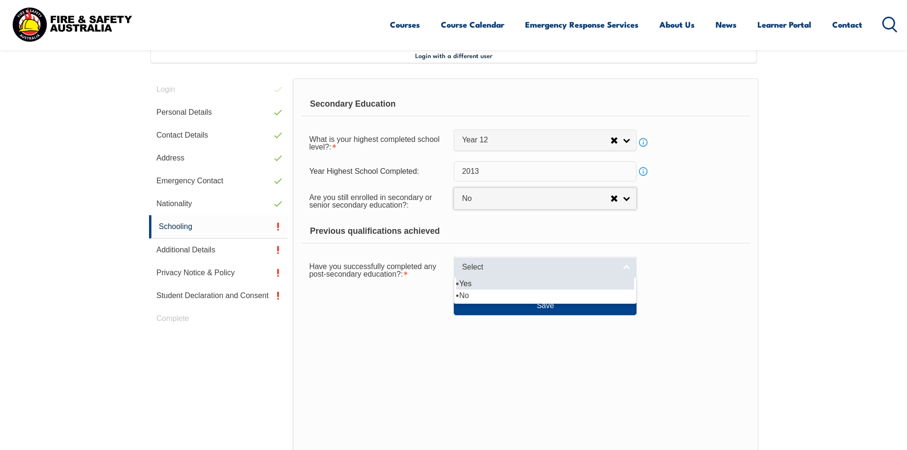
click at [584, 271] on span "Select" at bounding box center [539, 267] width 154 height 10
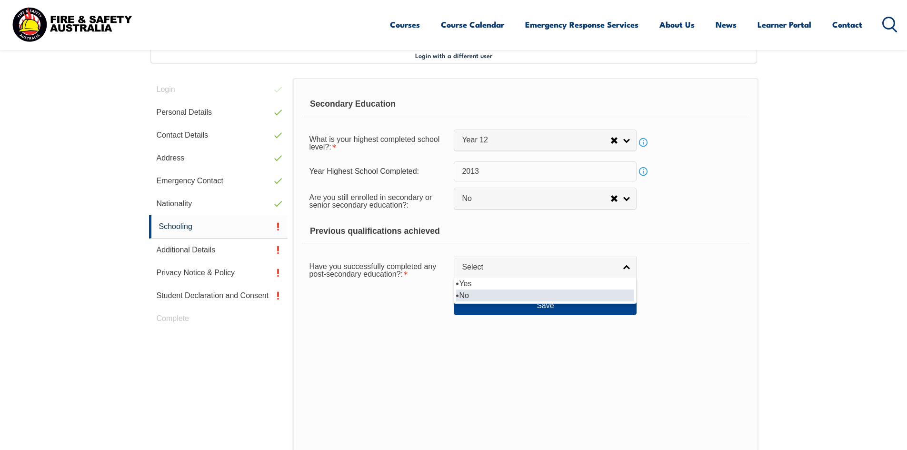
click at [564, 298] on li "No" at bounding box center [545, 295] width 178 height 12
select select "false"
click at [530, 303] on button "Save" at bounding box center [545, 305] width 183 height 19
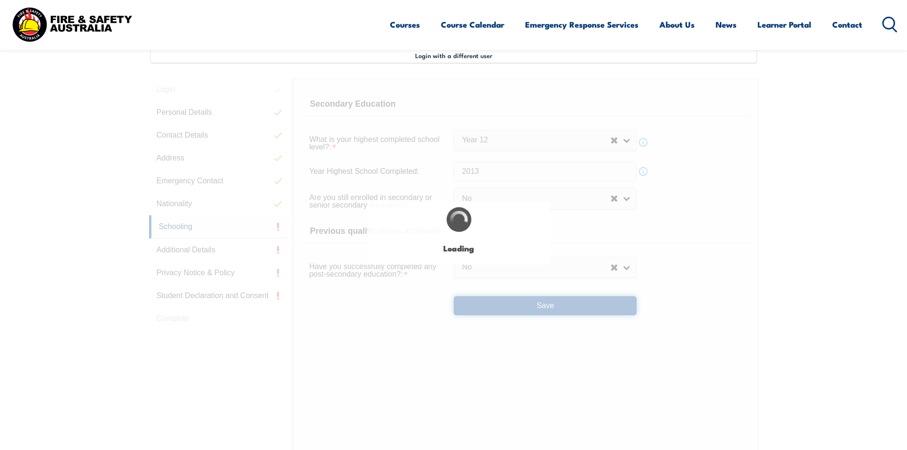
select select
select select "false"
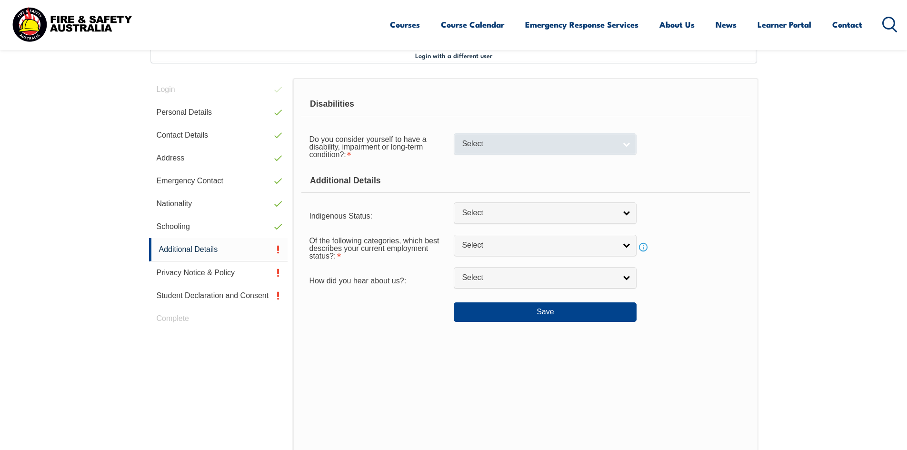
click at [508, 148] on span "Select" at bounding box center [539, 144] width 154 height 10
click at [502, 160] on li "No" at bounding box center [545, 160] width 178 height 12
select select "false"
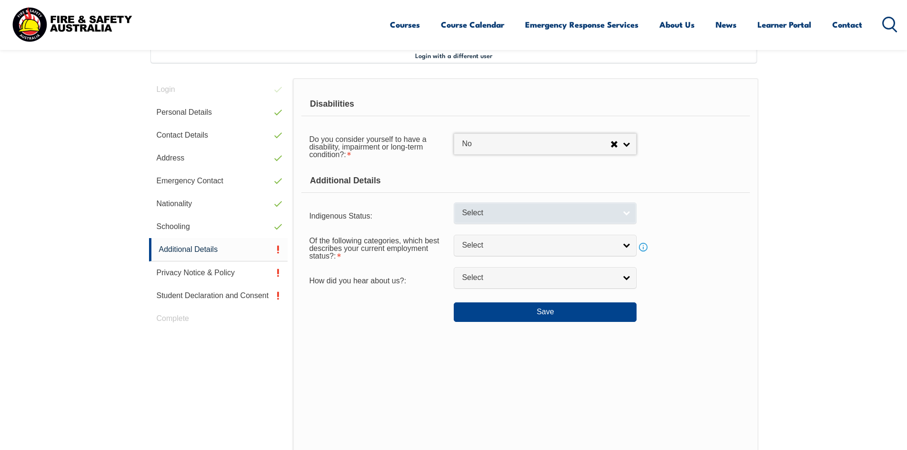
click at [495, 217] on span "Select" at bounding box center [539, 213] width 154 height 10
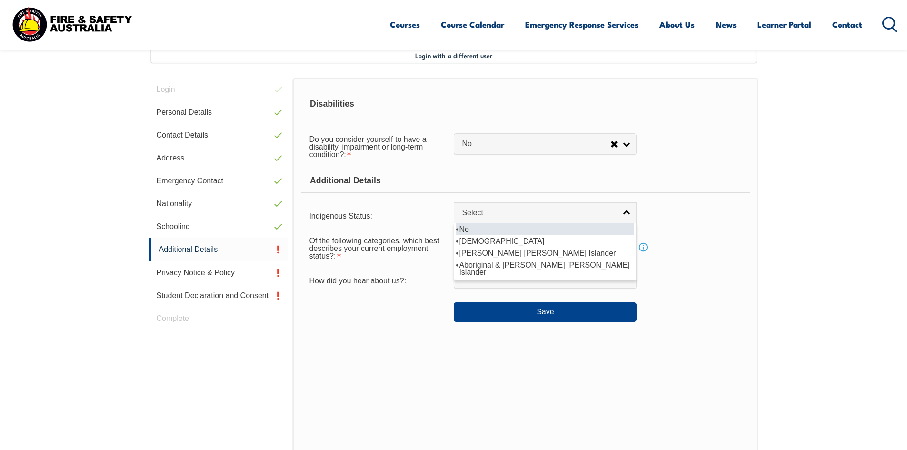
click at [490, 230] on li "No" at bounding box center [545, 229] width 178 height 12
select select "4"
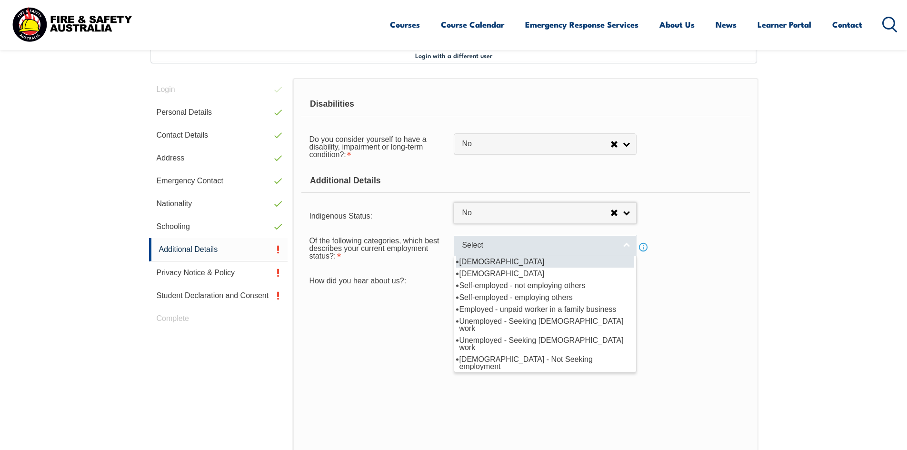
click at [514, 248] on span "Select" at bounding box center [539, 245] width 154 height 10
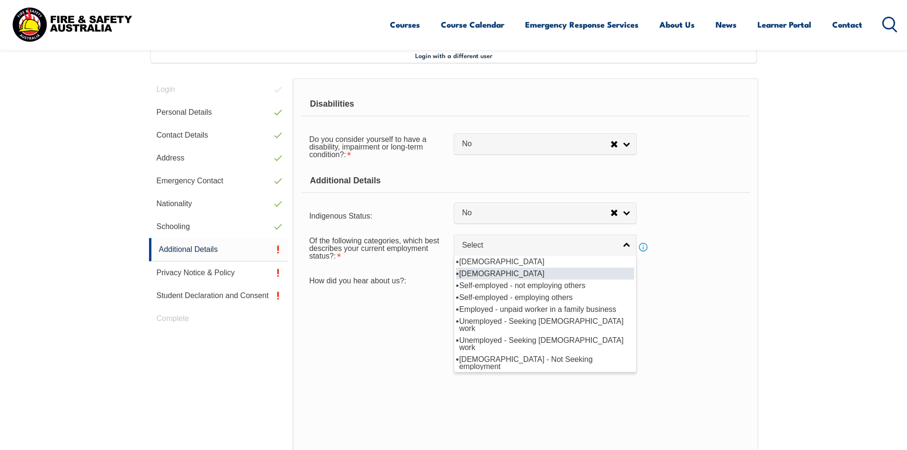
click at [517, 274] on li "Part-time employee" at bounding box center [545, 273] width 178 height 12
select select "2"
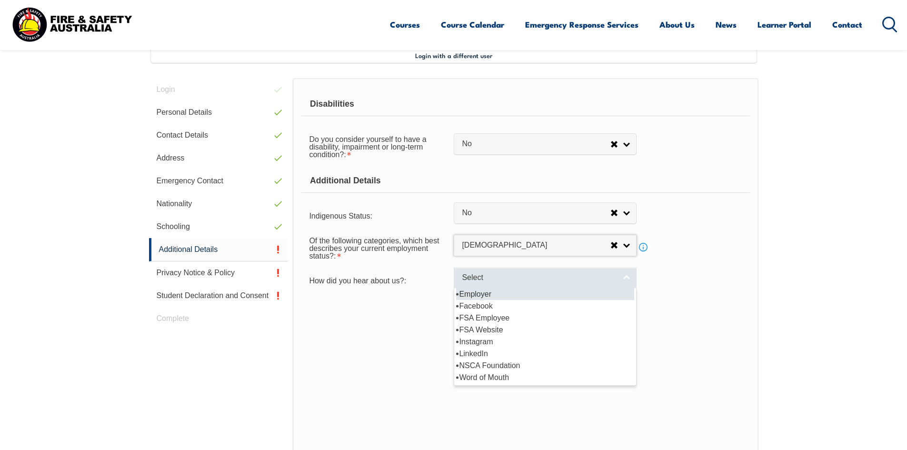
click at [502, 280] on span "Select" at bounding box center [539, 278] width 154 height 10
click at [504, 290] on li "Employer" at bounding box center [545, 294] width 178 height 12
select select "8019"
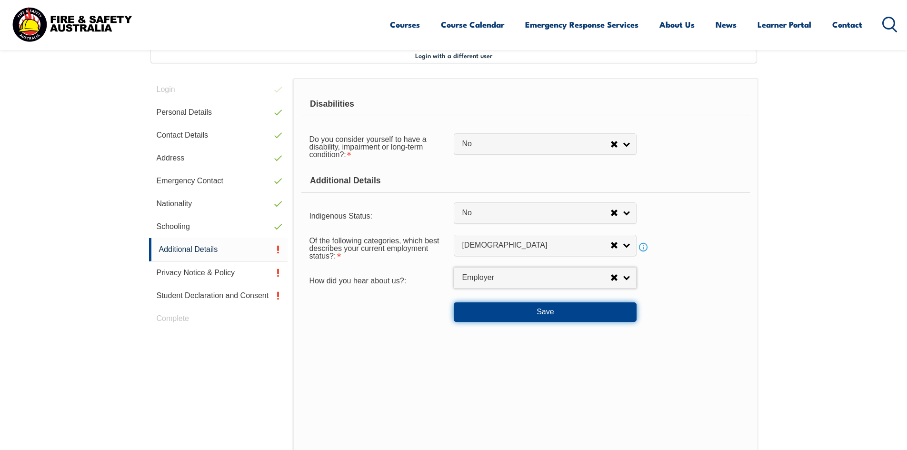
click at [553, 317] on button "Save" at bounding box center [545, 311] width 183 height 19
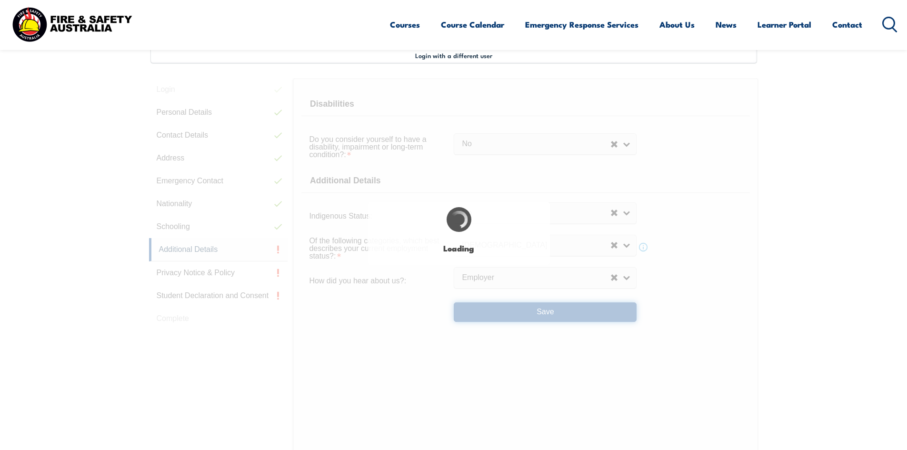
select select "false"
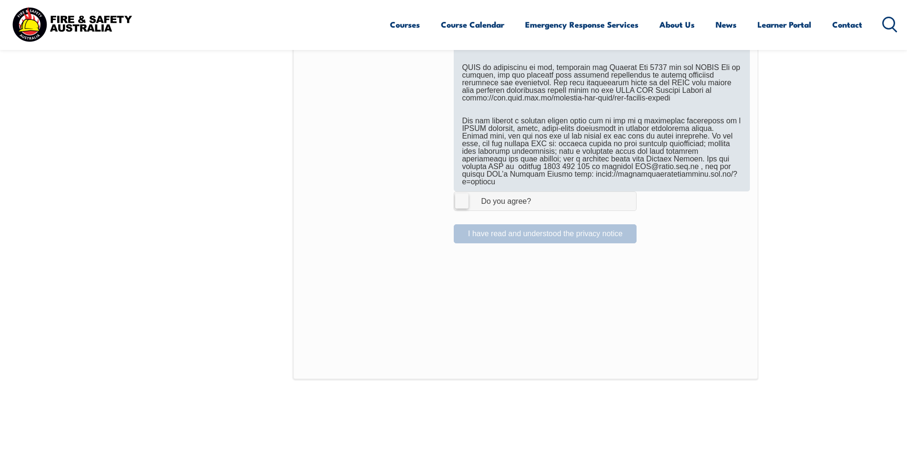
scroll to position [593, 0]
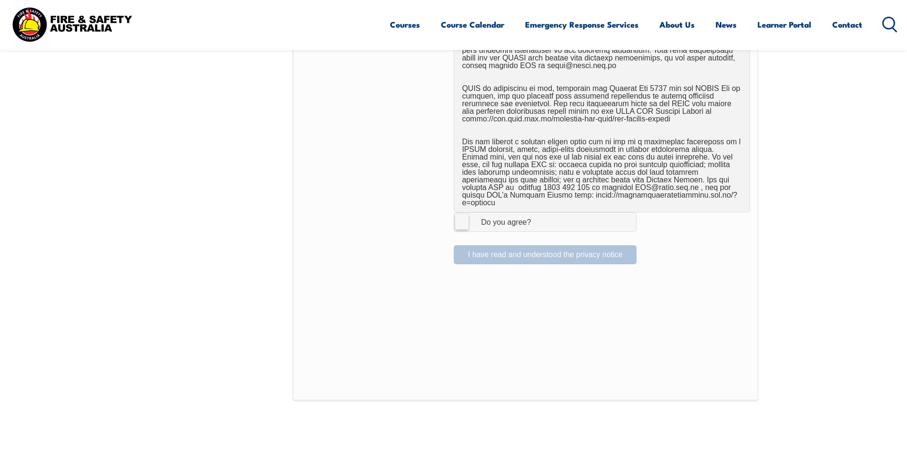
click at [466, 217] on label "I Agree Do you agree?" at bounding box center [545, 221] width 183 height 19
click at [538, 217] on input "I Agree Do you agree?" at bounding box center [546, 222] width 16 height 18
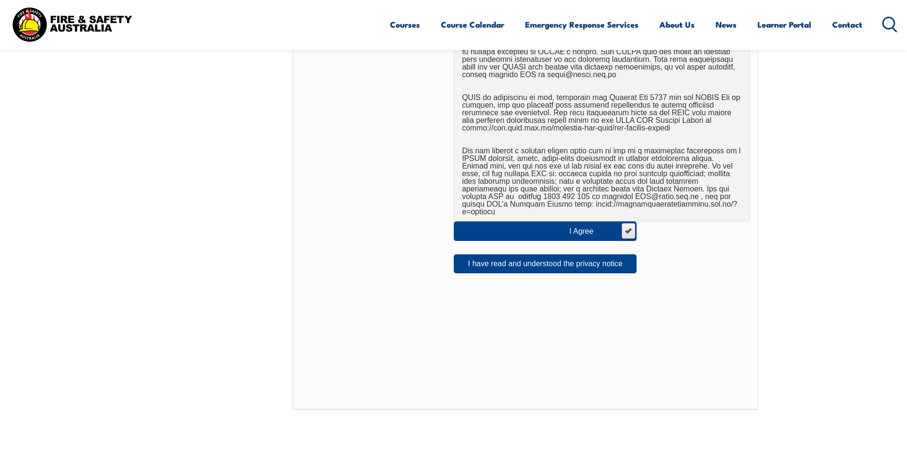
scroll to position [688, 0]
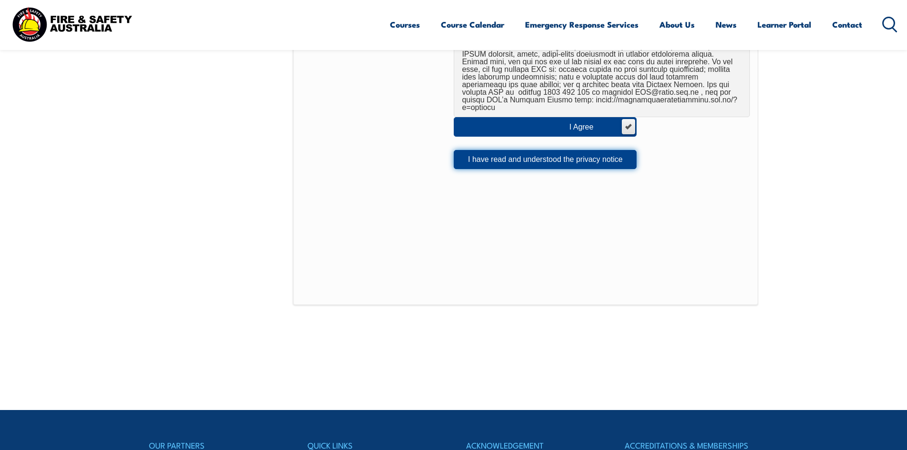
click at [530, 152] on button "I have read and understood the privacy notice" at bounding box center [545, 159] width 183 height 19
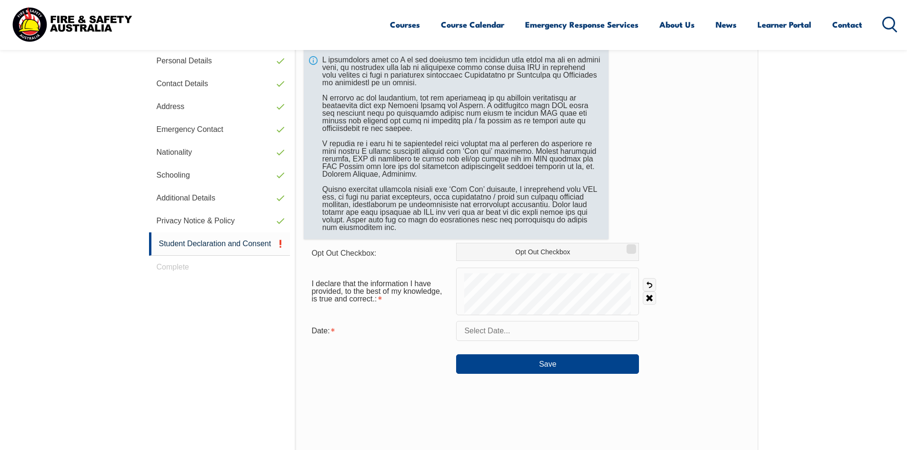
scroll to position [327, 0]
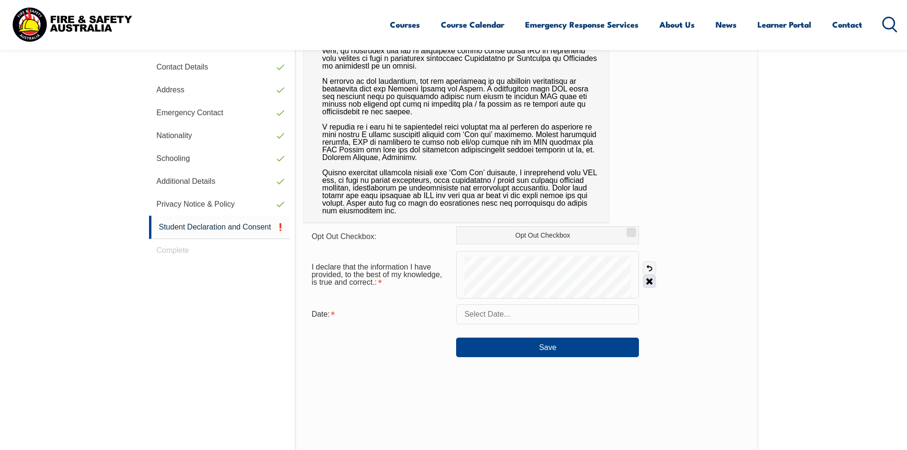
click at [650, 283] on link "Clear" at bounding box center [649, 281] width 13 height 13
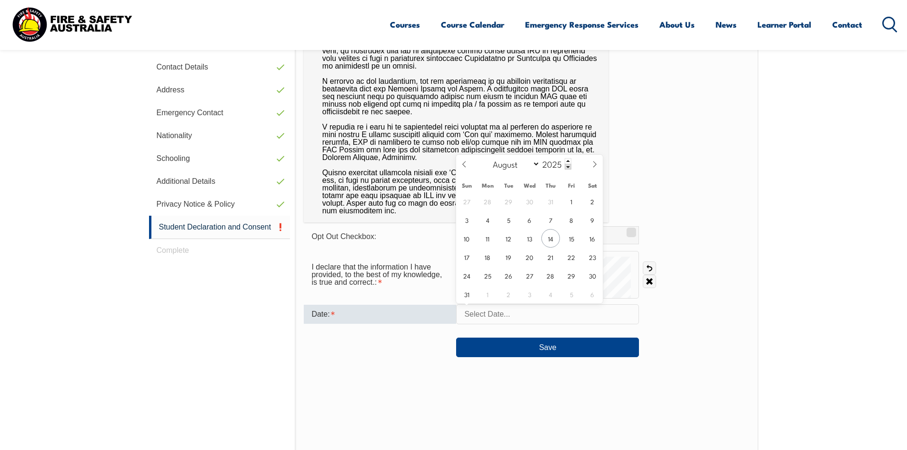
click at [546, 309] on input "text" at bounding box center [547, 314] width 183 height 20
click at [549, 237] on span "14" at bounding box center [550, 238] width 19 height 19
type input "August 14, 2025"
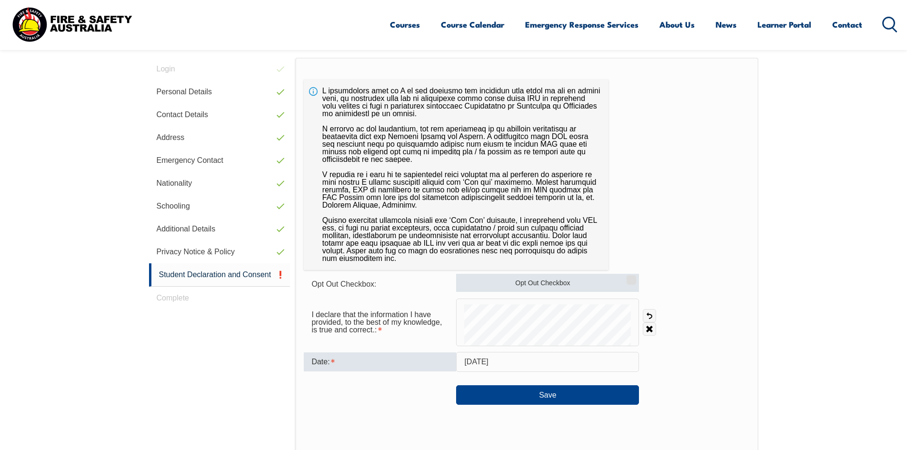
scroll to position [375, 0]
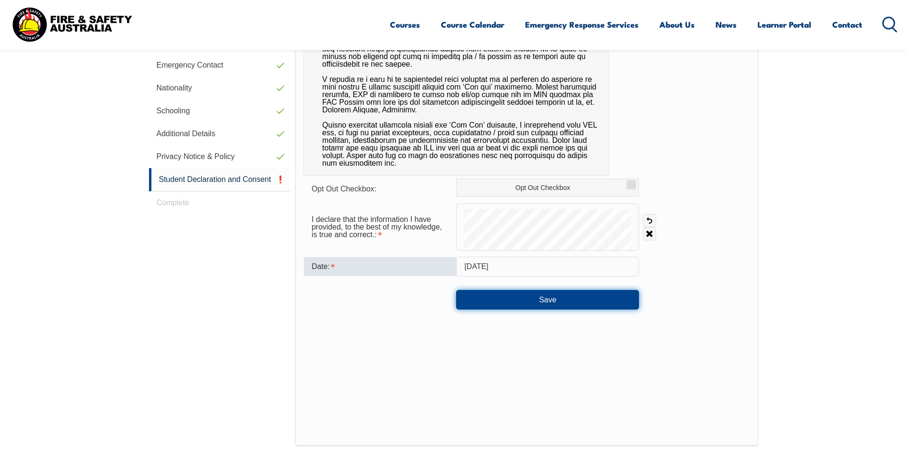
click at [575, 303] on button "Save" at bounding box center [547, 299] width 183 height 19
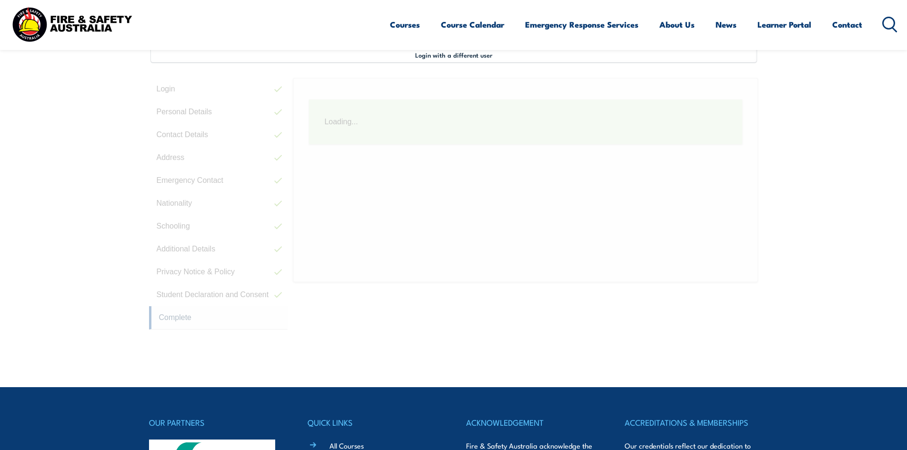
scroll to position [259, 0]
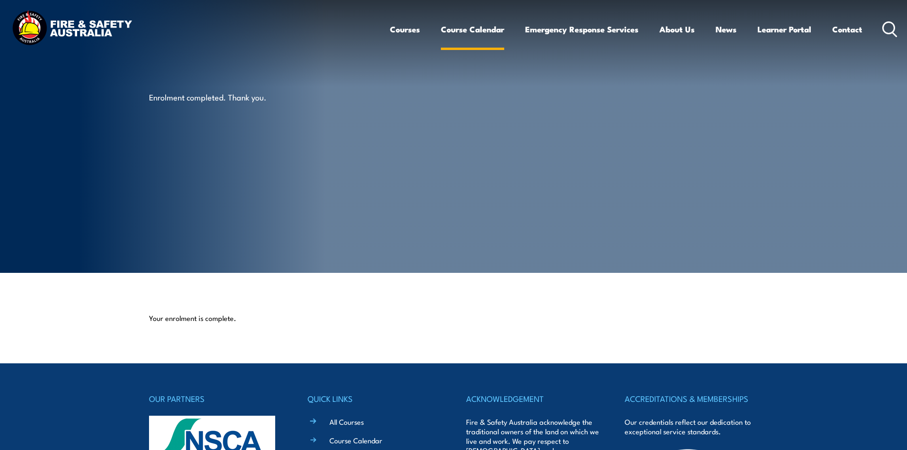
click at [466, 21] on link "Course Calendar" at bounding box center [472, 29] width 63 height 25
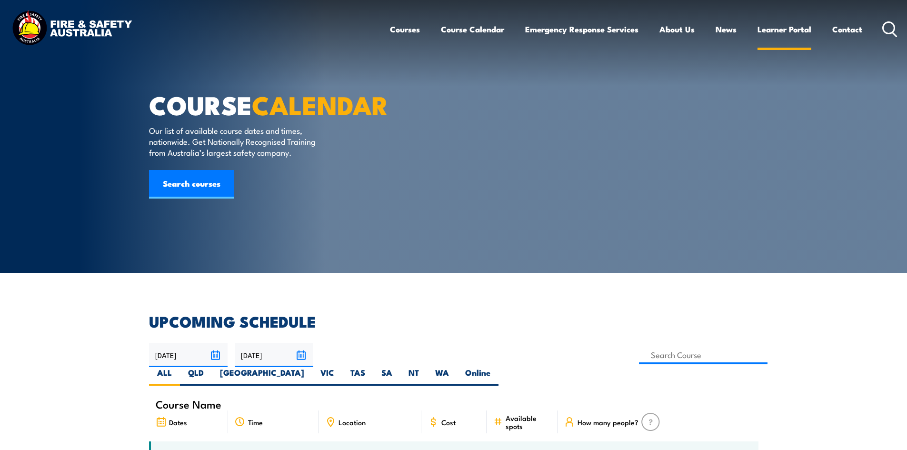
click at [807, 26] on link "Learner Portal" at bounding box center [784, 29] width 54 height 25
